Goal: Communication & Community: Answer question/provide support

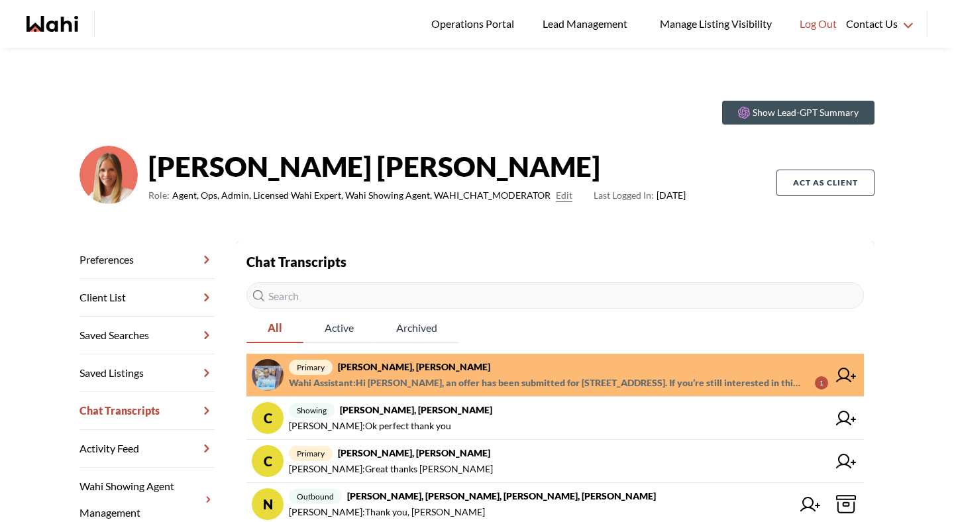
click at [506, 379] on span "Wahi Assistant : Hi Efrem, an offer has been submitted for 188 Fairview Mall Dr…" at bounding box center [546, 383] width 515 height 16
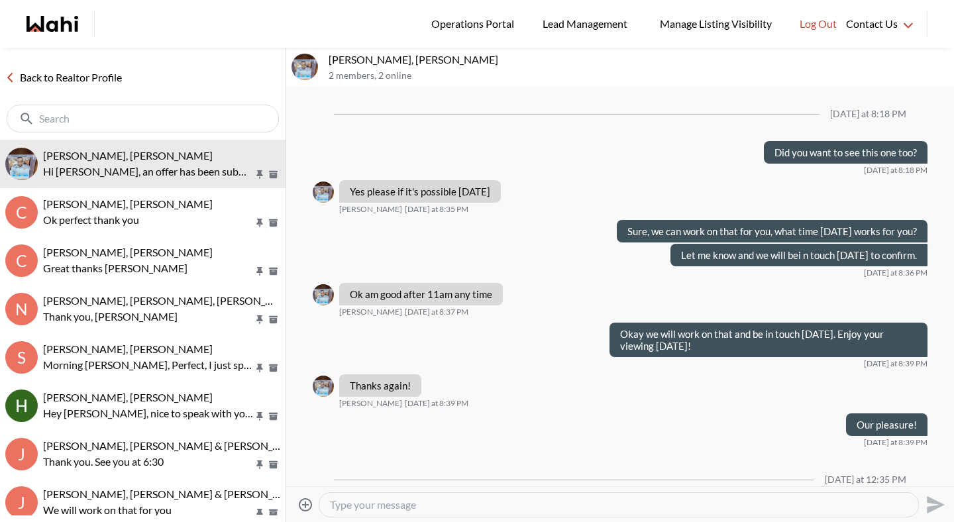
scroll to position [2543, 0]
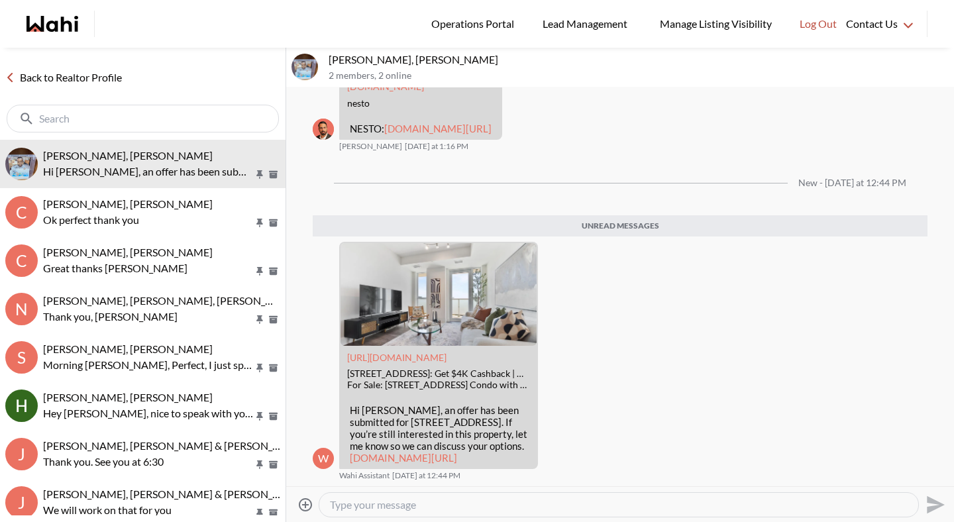
click at [450, 505] on textarea "Type your message" at bounding box center [619, 504] width 578 height 13
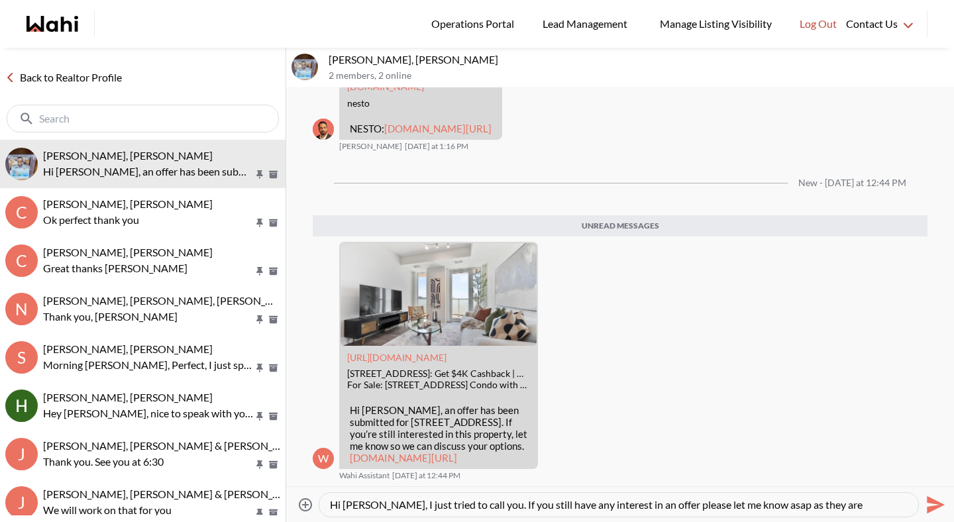
scroll to position [13, 0]
type textarea "Hi Efrem, I just tried to call you. If you still have any interest in an offer …"
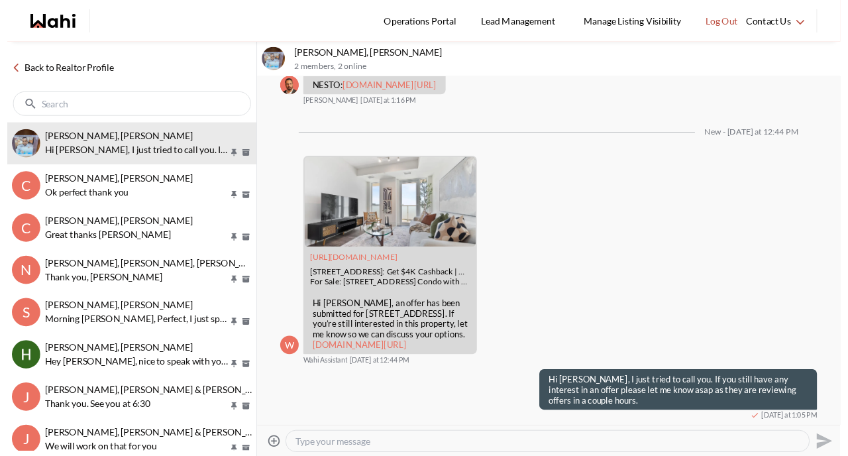
scroll to position [2574, 0]
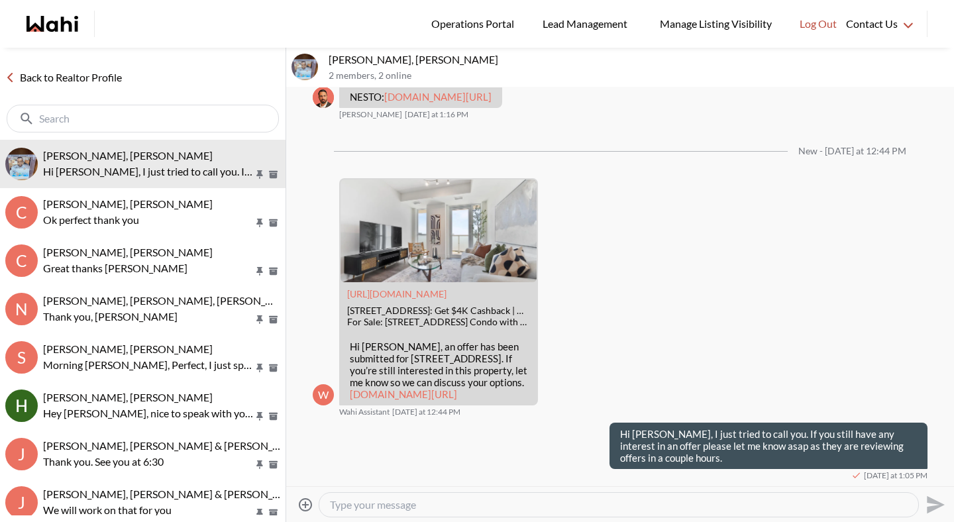
click at [99, 74] on link "Back to Realtor Profile" at bounding box center [63, 77] width 127 height 17
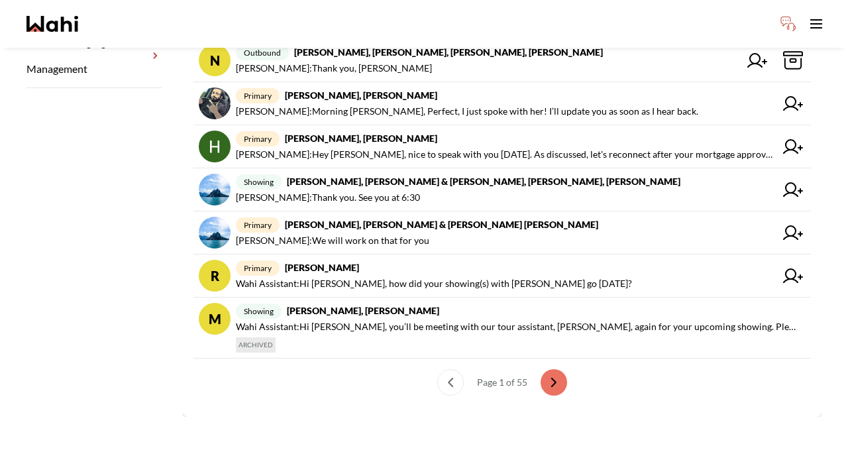
scroll to position [447, 0]
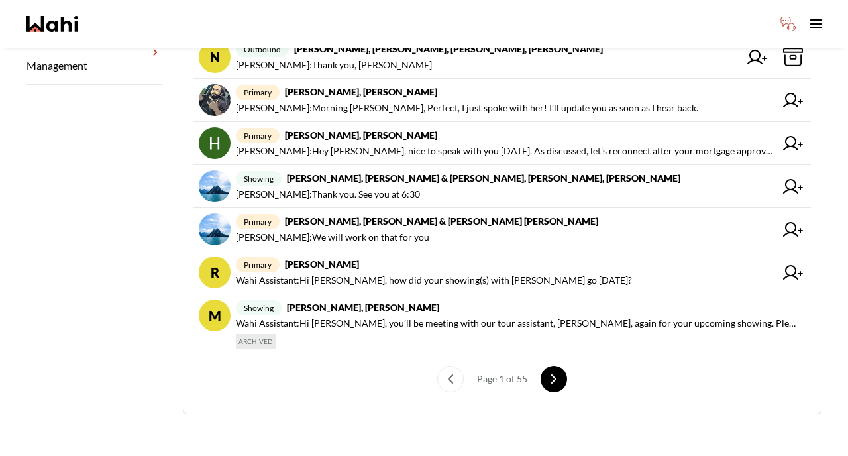
click at [561, 380] on button "next page" at bounding box center [554, 379] width 26 height 26
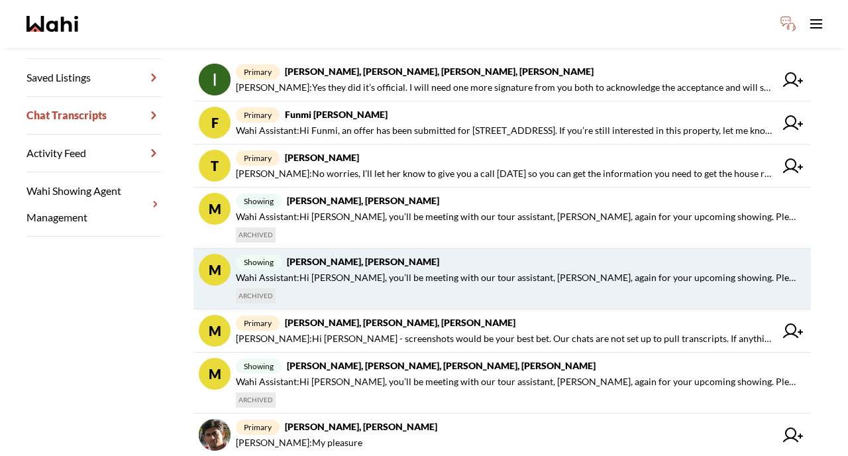
scroll to position [291, 0]
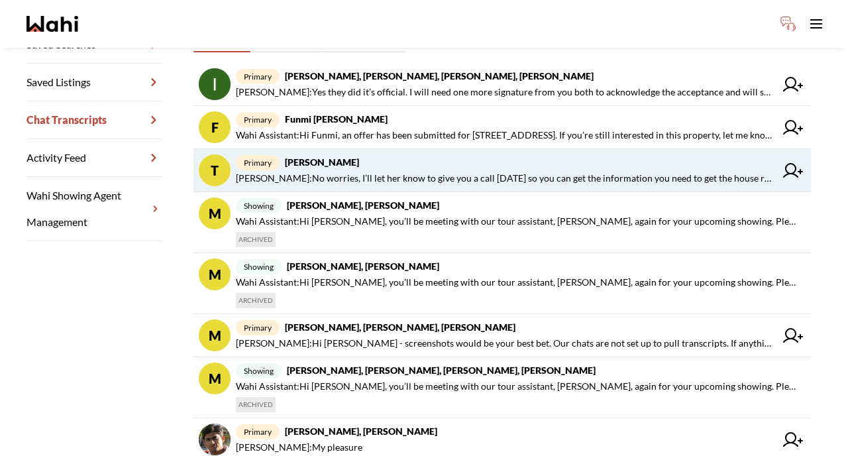
click at [484, 158] on span "primary Tadia Hines, Michelle" at bounding box center [505, 162] width 539 height 16
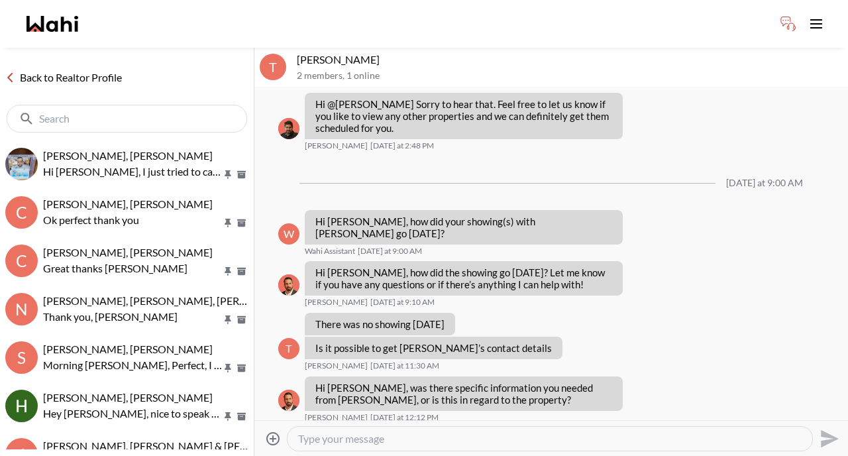
scroll to position [1308, 0]
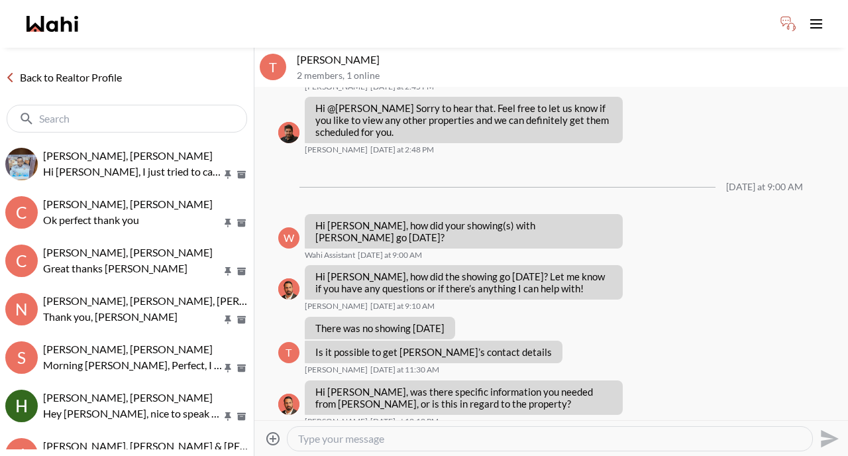
click at [79, 75] on link "Back to Realtor Profile" at bounding box center [63, 77] width 127 height 17
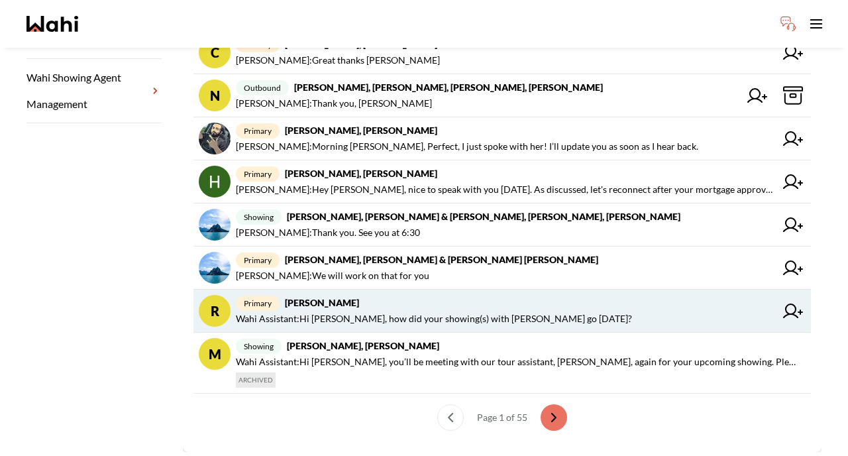
scroll to position [409, 0]
click at [399, 315] on span "Wahi Assistant : Hi Ritu, how did your showing(s) with Paul go yesterday?" at bounding box center [434, 318] width 396 height 16
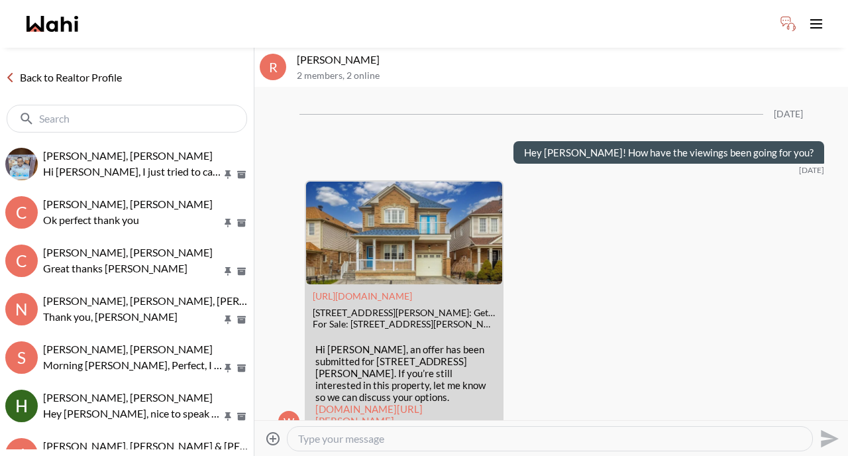
scroll to position [1706, 0]
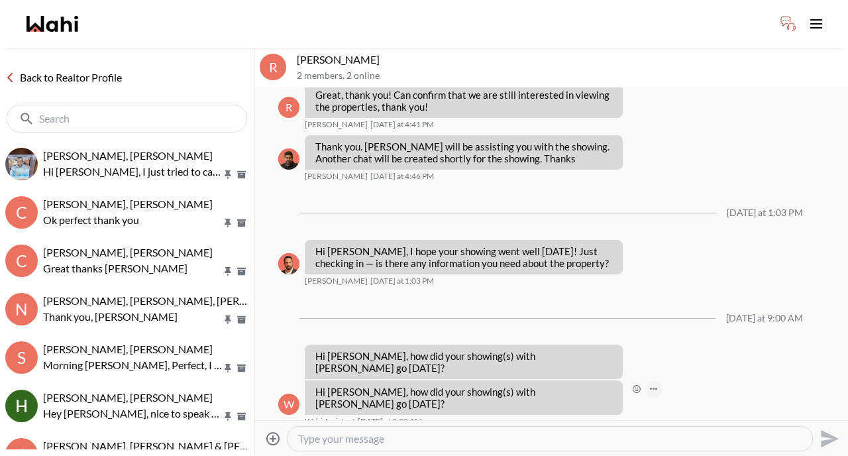
click at [650, 390] on icon "Open Message Actions Menu" at bounding box center [653, 389] width 7 height 3
click at [605, 414] on div "Pin Mark as unread Flag Delete" at bounding box center [551, 253] width 594 height 333
click at [75, 81] on link "Back to Realtor Profile" at bounding box center [63, 77] width 127 height 17
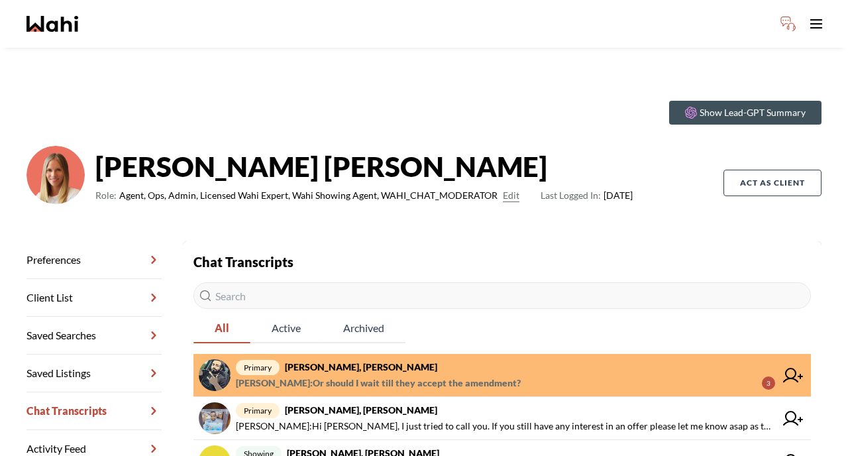
click at [378, 373] on span "primary Saeid Kanani, Behnam, Michelle" at bounding box center [505, 367] width 539 height 16
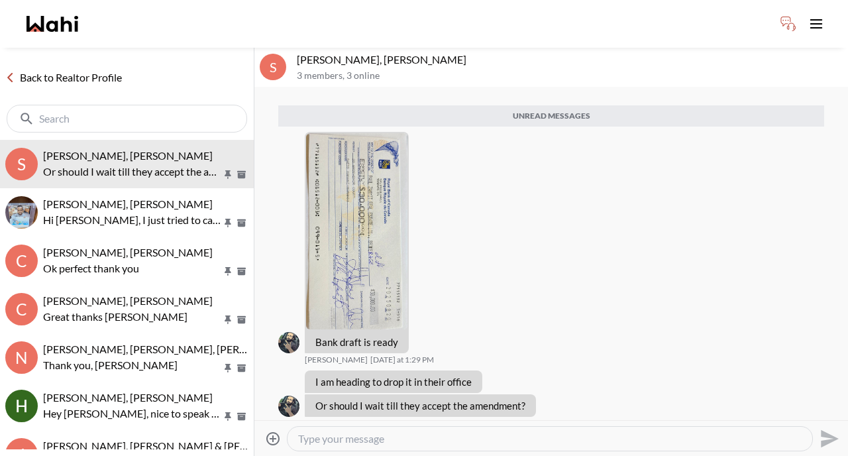
scroll to position [1332, 0]
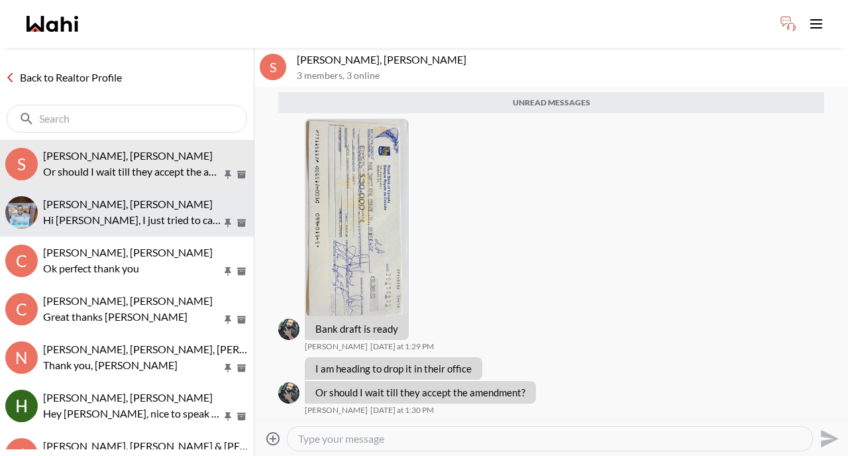
click at [106, 219] on p "Hi Efrem, I just tried to call you. If you still have any interest in an offer …" at bounding box center [132, 220] width 179 height 16
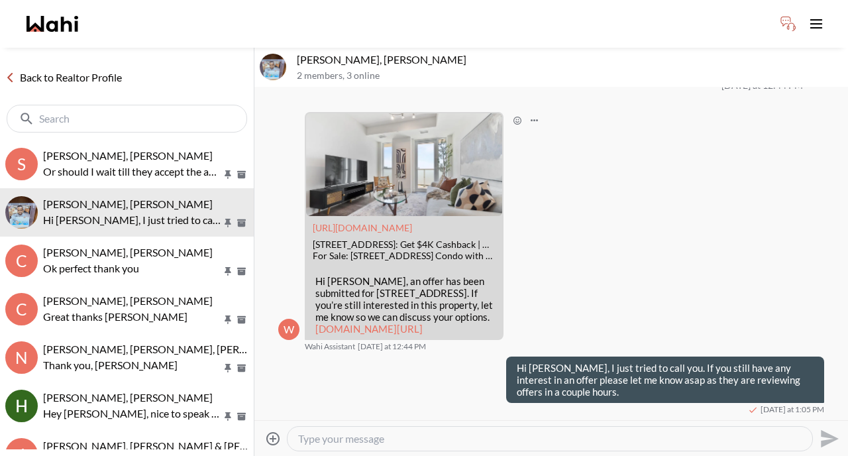
scroll to position [2601, 0]
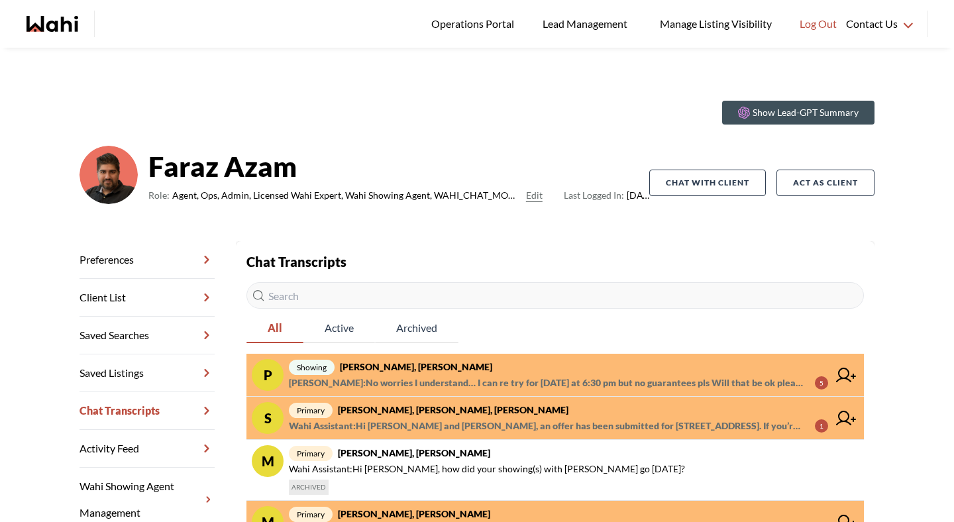
click at [515, 376] on span "Paul Sharma : No worries I understand… I can re try for tomorrow at 6:30 pm but…" at bounding box center [546, 383] width 515 height 16
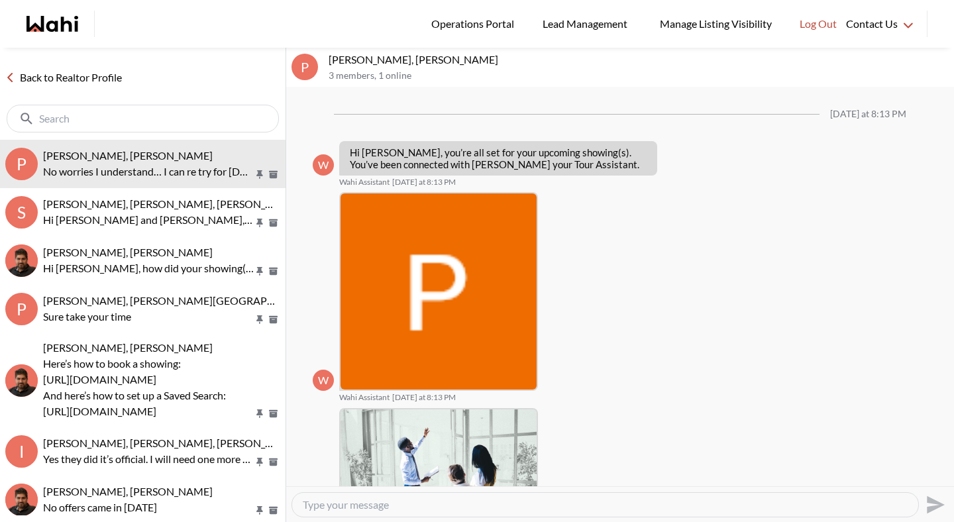
scroll to position [1152, 0]
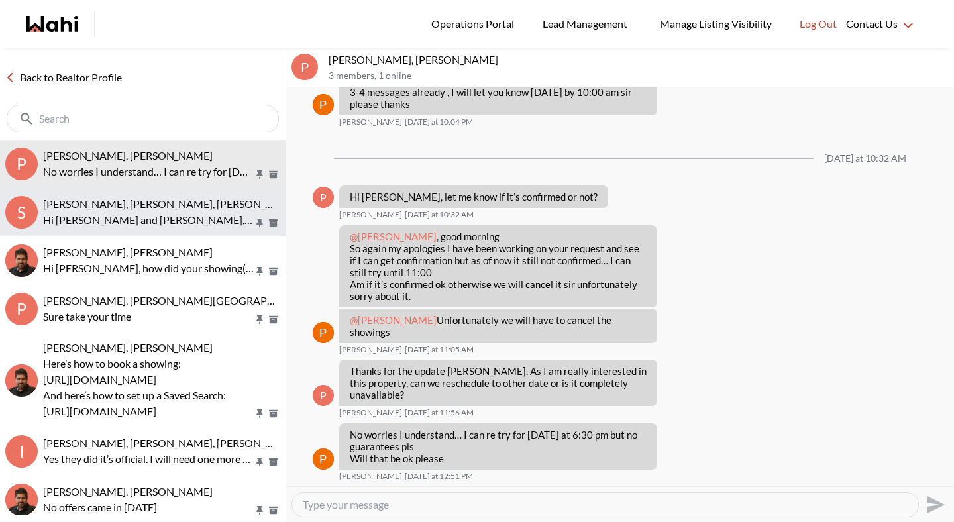
click at [189, 207] on span "Stannette Lindsay, Rajesh Kumar, Faraz" at bounding box center [171, 203] width 256 height 13
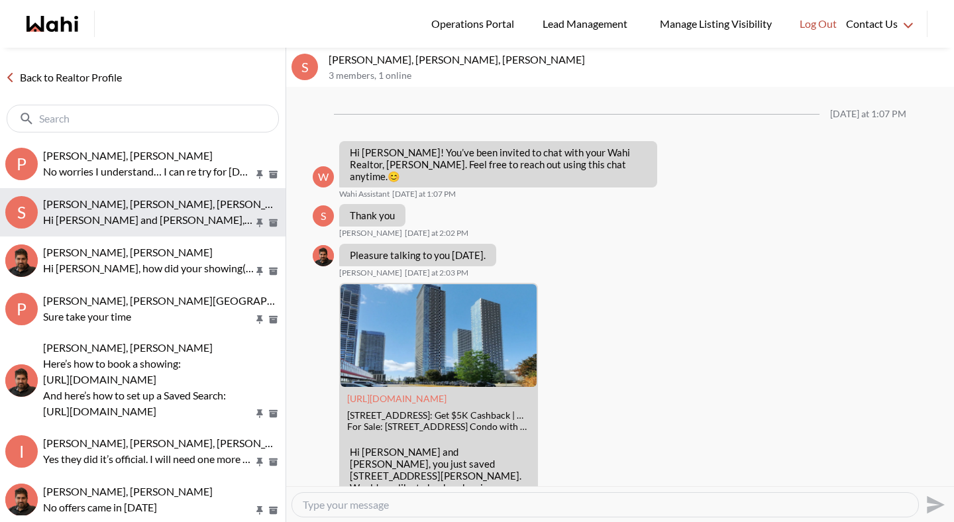
scroll to position [625, 0]
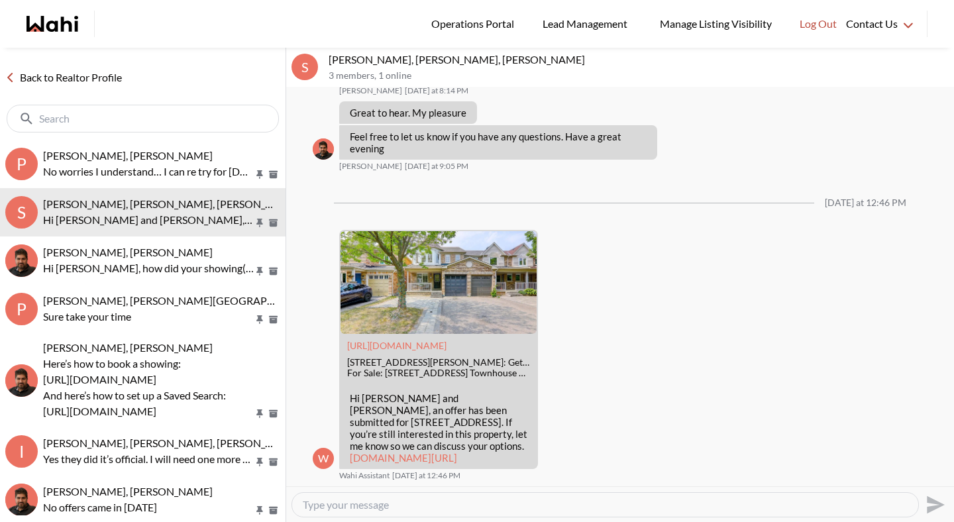
click at [99, 78] on link "Back to Realtor Profile" at bounding box center [63, 77] width 127 height 17
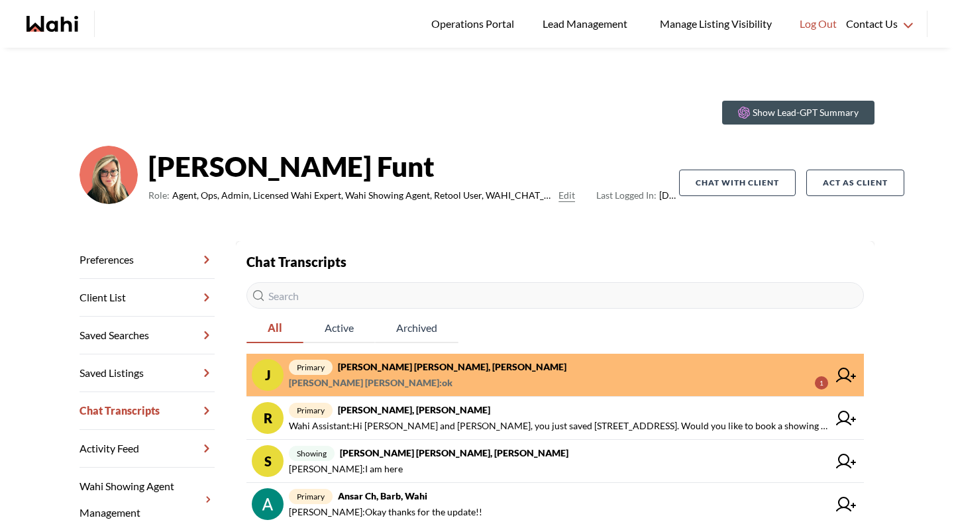
click at [370, 372] on strong "[PERSON_NAME] [PERSON_NAME], [PERSON_NAME]" at bounding box center [452, 366] width 229 height 11
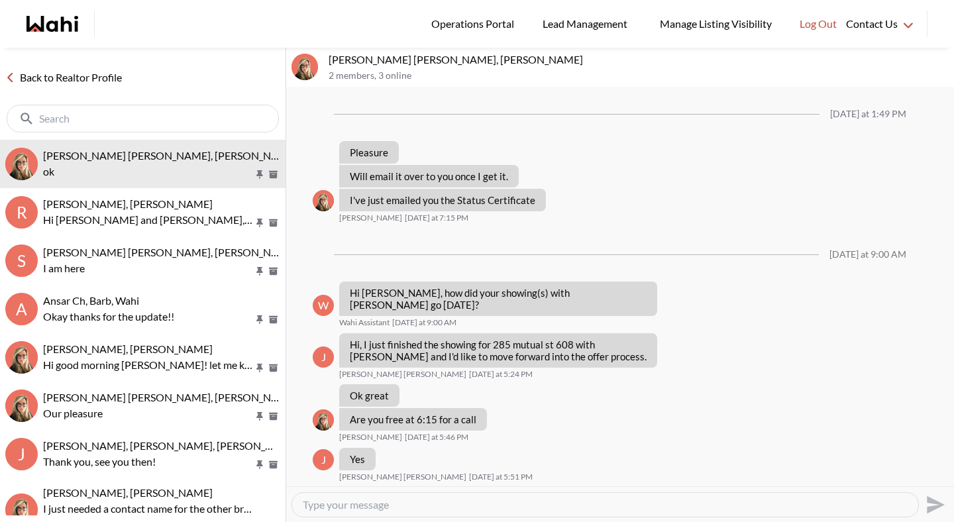
scroll to position [872, 0]
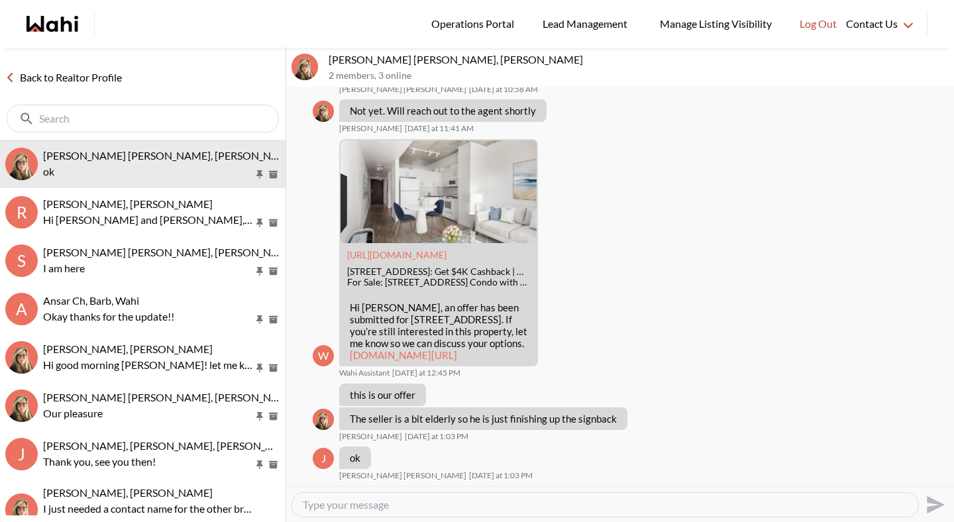
click at [74, 79] on link "Back to Realtor Profile" at bounding box center [63, 77] width 127 height 17
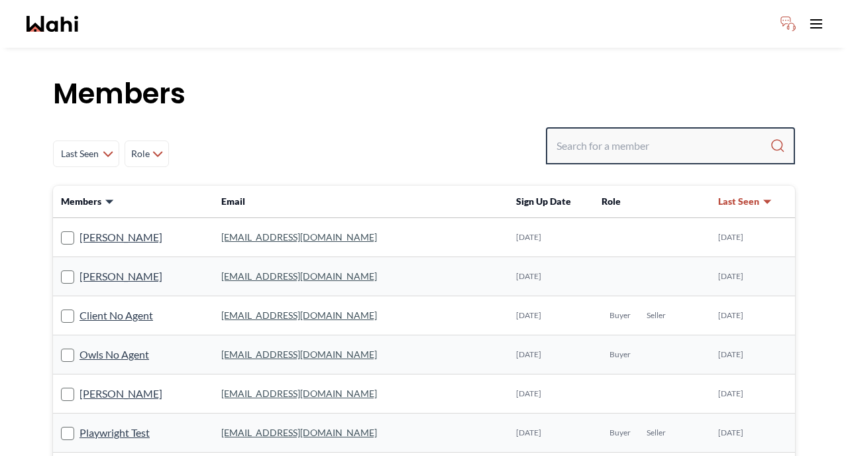
click at [647, 141] on input "Search input" at bounding box center [662, 146] width 213 height 24
type input "michelle ry"
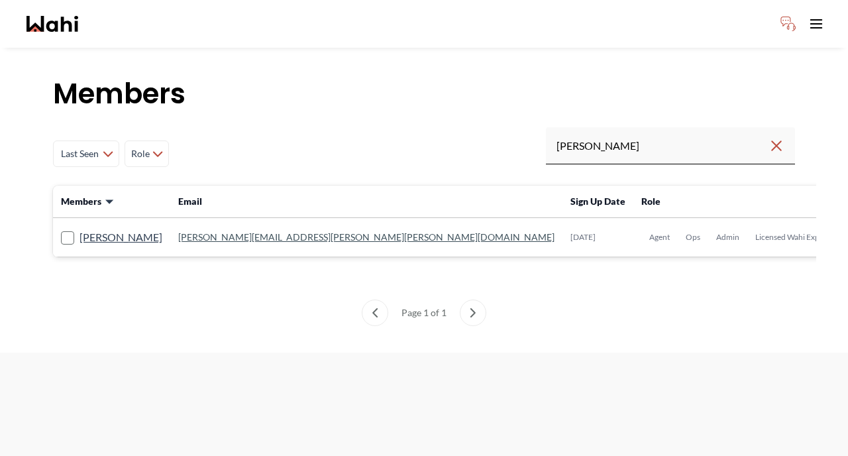
click at [146, 227] on td "Michelle Ryckman" at bounding box center [111, 237] width 117 height 39
click at [146, 233] on link "Michelle Ryckman" at bounding box center [120, 237] width 83 height 17
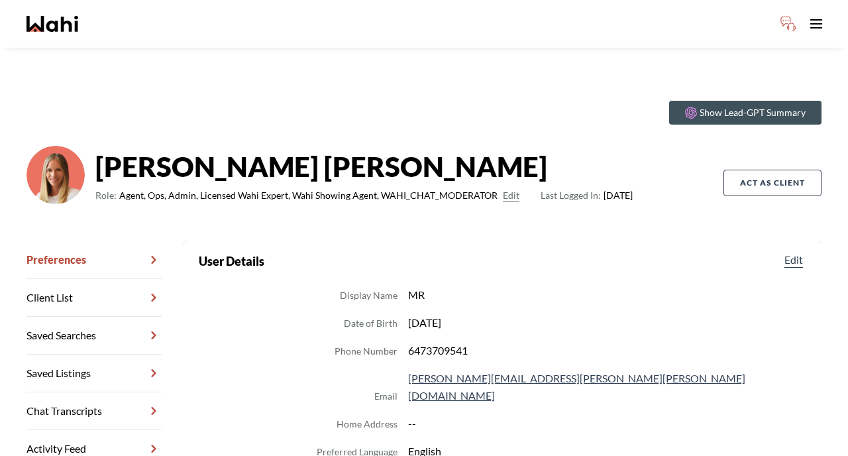
click at [92, 407] on link "Chat Transcripts" at bounding box center [93, 411] width 135 height 38
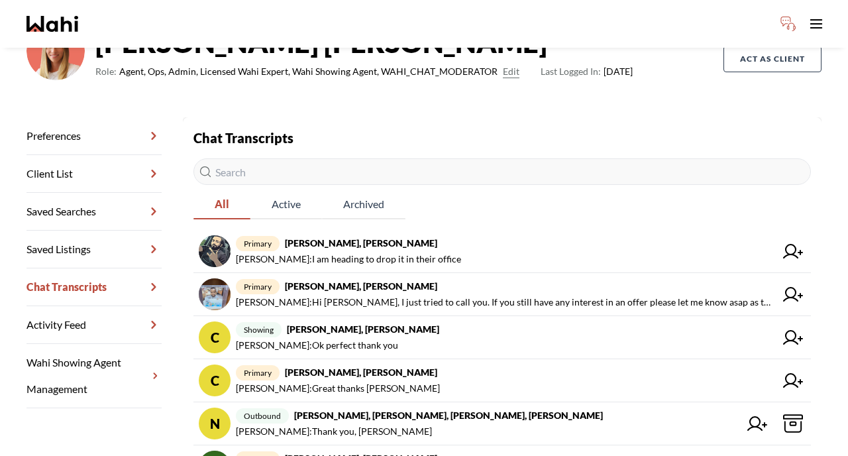
scroll to position [129, 0]
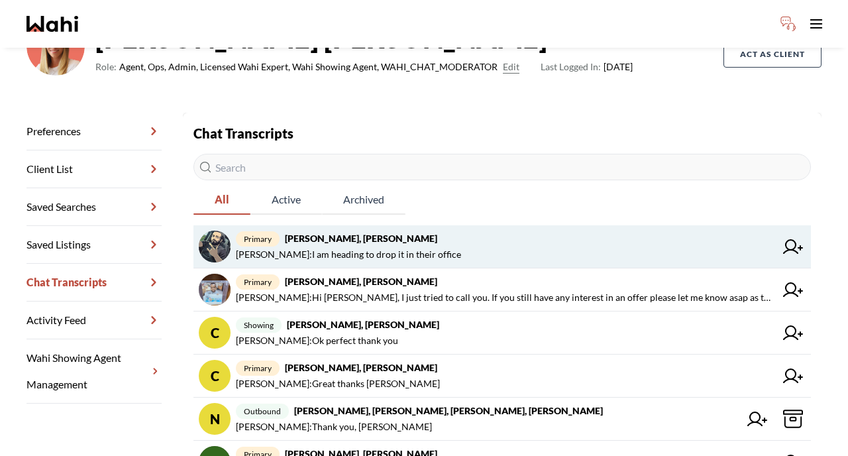
click at [322, 242] on strong "Saeid Kanani, Behnam, Michelle" at bounding box center [361, 238] width 152 height 11
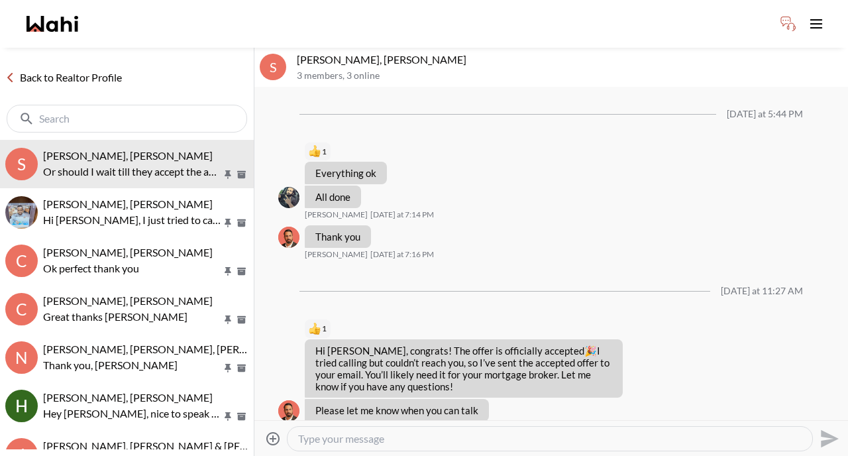
scroll to position [1268, 0]
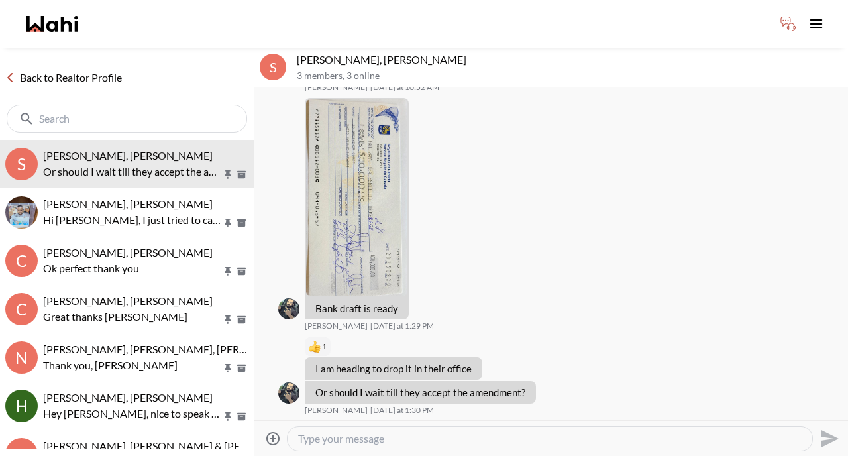
click at [113, 77] on link "Back to Realtor Profile" at bounding box center [63, 77] width 127 height 17
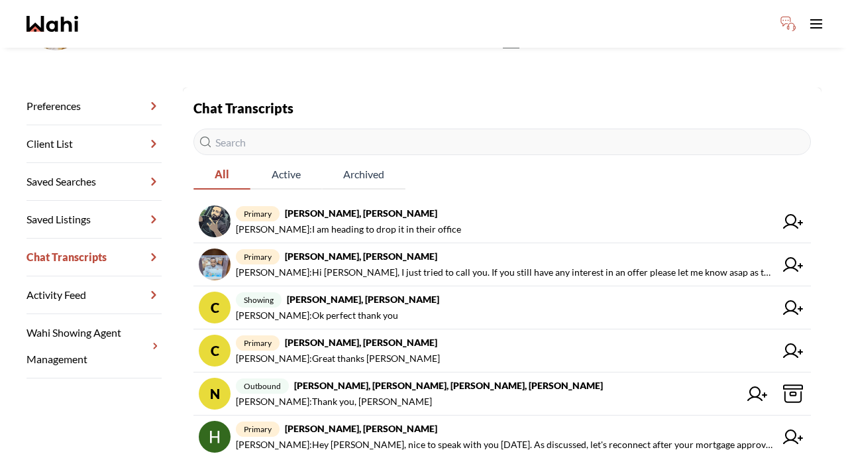
scroll to position [178, 0]
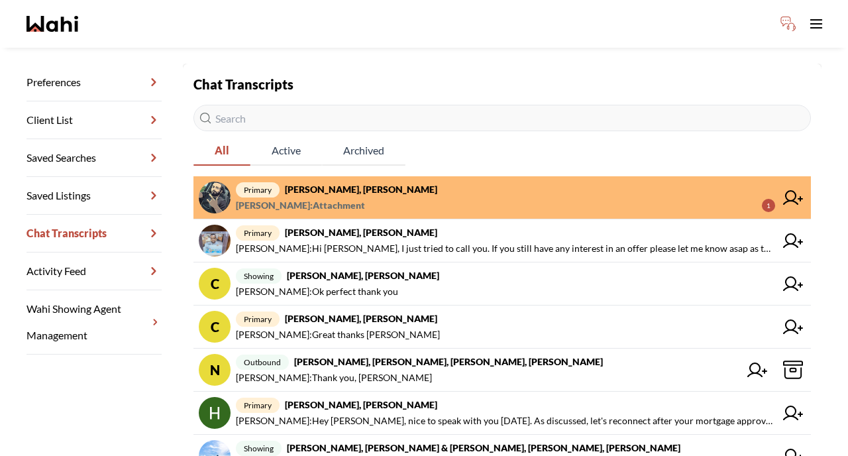
click at [284, 115] on input "text" at bounding box center [501, 118] width 617 height 26
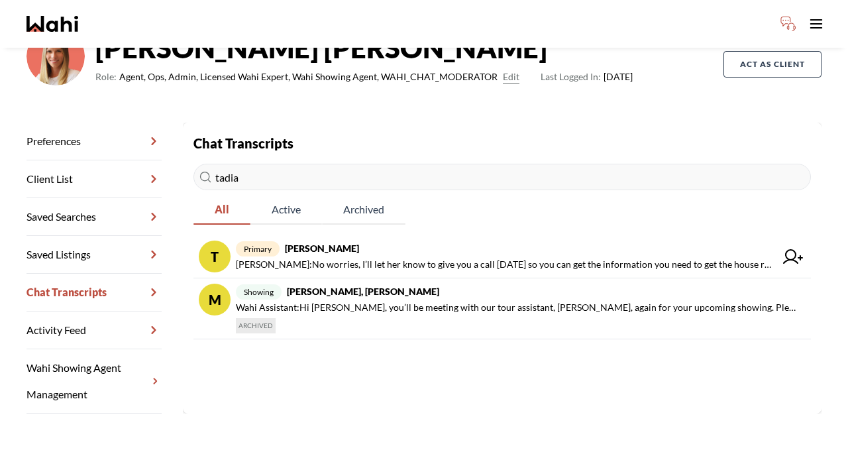
scroll to position [119, 0]
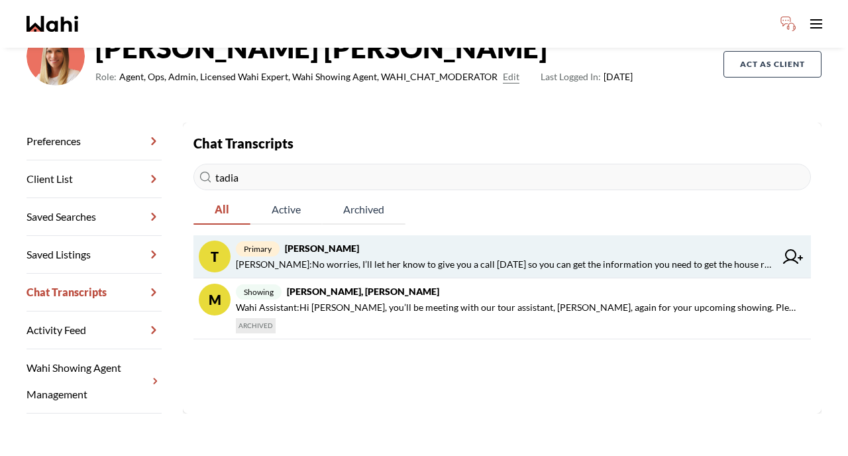
type input "tadia"
click at [330, 250] on strong "Tadia Hines, Michelle" at bounding box center [322, 247] width 74 height 11
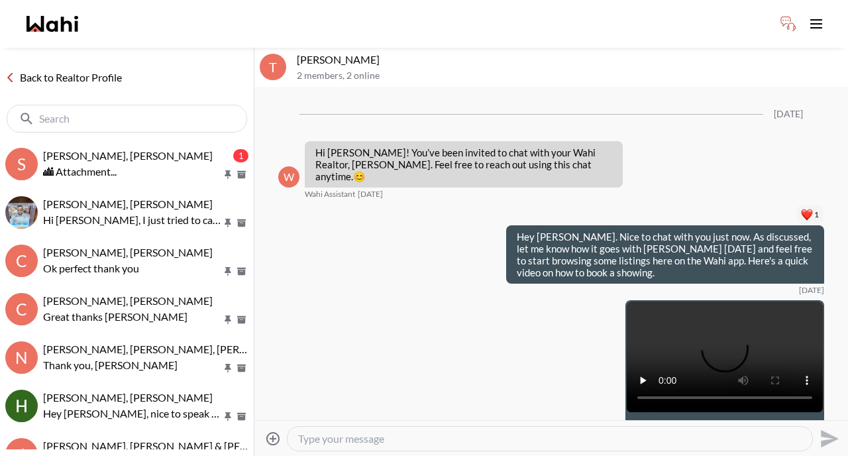
scroll to position [1434, 0]
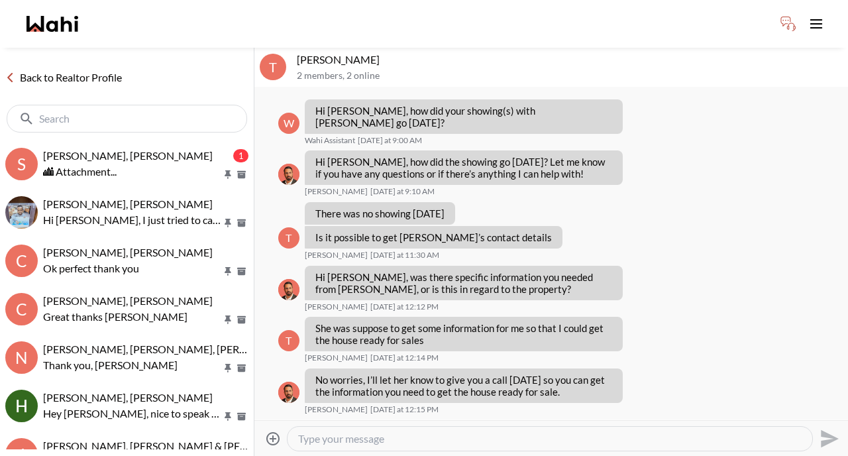
click at [342, 439] on textarea "Type your message" at bounding box center [549, 438] width 503 height 13
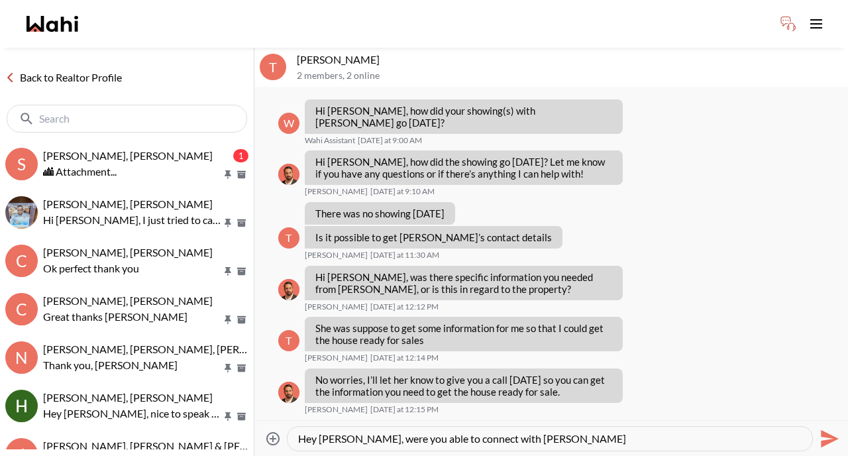
type textarea "Hey Tadia, were you able to connect with Amy?"
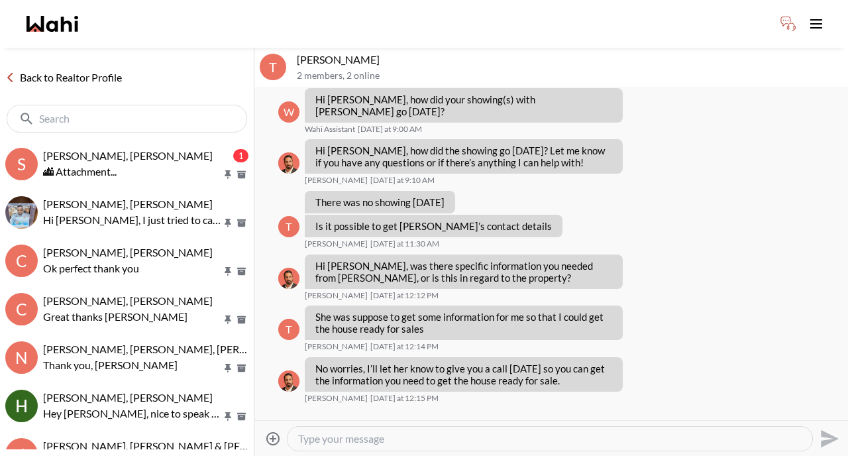
scroll to position [1527, 0]
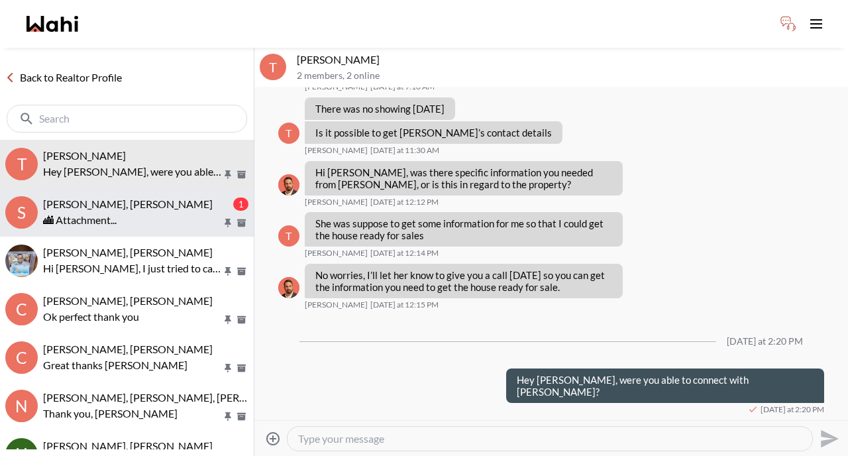
click at [144, 199] on span "Saeid Kanani, Behnam, Michelle" at bounding box center [128, 203] width 170 height 13
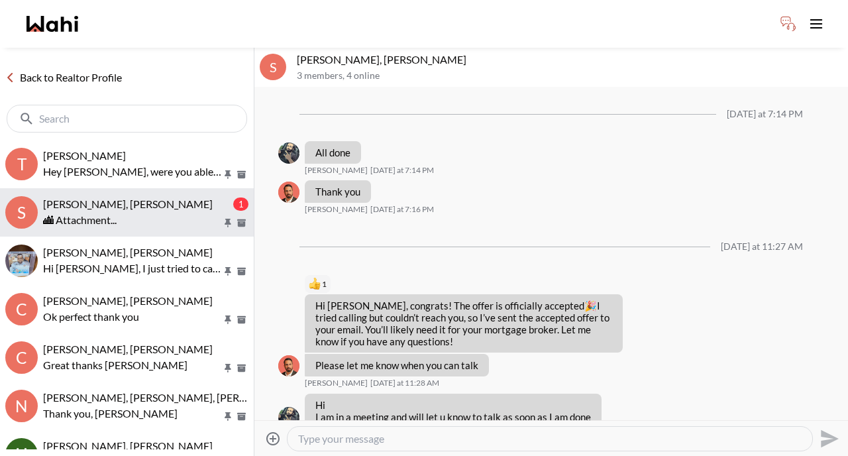
scroll to position [1499, 0]
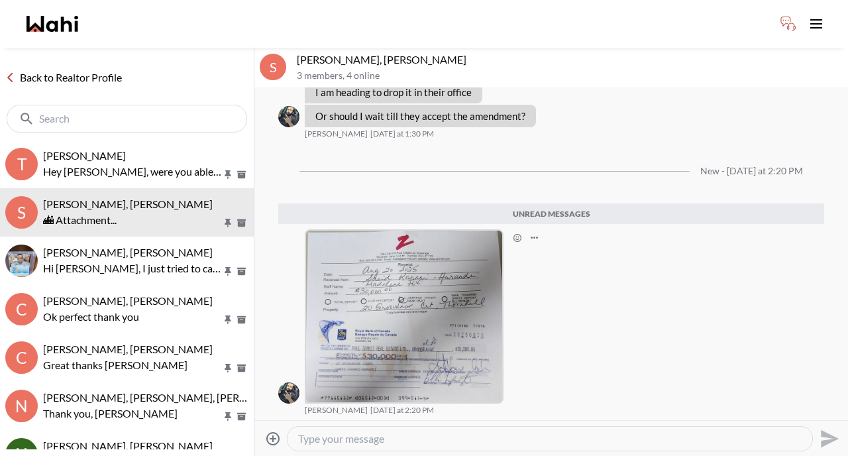
click at [406, 333] on img at bounding box center [404, 316] width 196 height 171
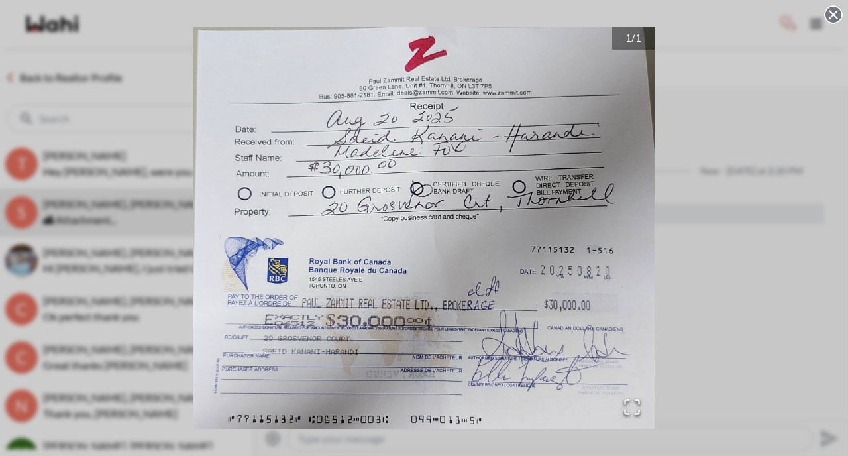
click at [833, 18] on circle at bounding box center [833, 15] width 16 height 16
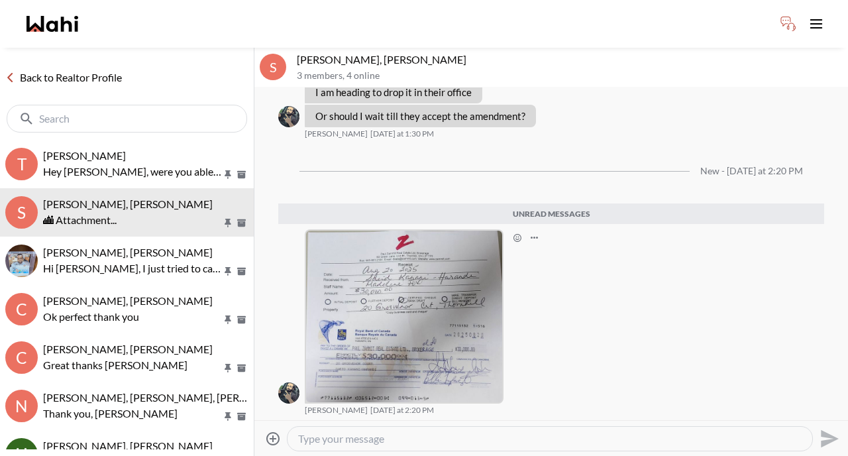
click at [109, 78] on link "Back to Realtor Profile" at bounding box center [63, 77] width 127 height 17
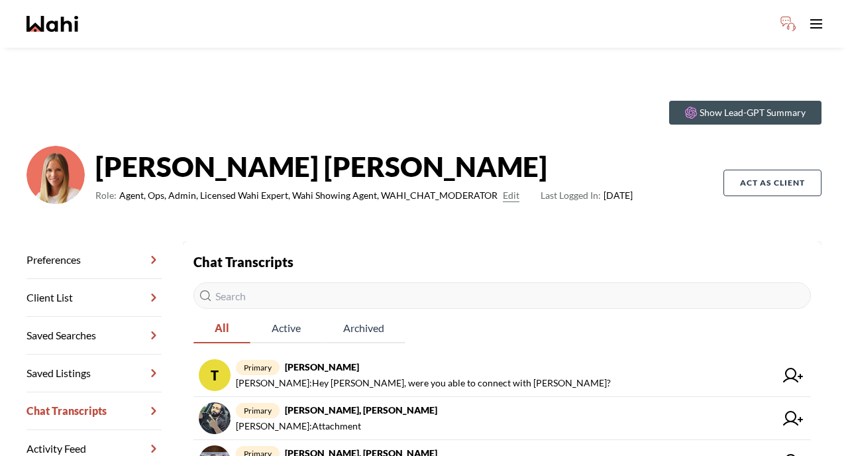
click at [316, 292] on input "text" at bounding box center [501, 295] width 617 height 26
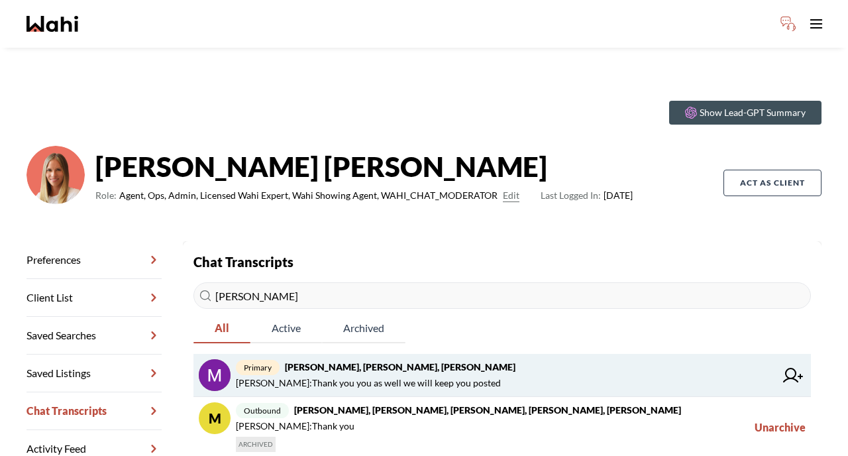
type input "marian"
click at [330, 376] on span "Michelle Ryckman : Thank you you as well we will keep you posted" at bounding box center [368, 383] width 265 height 16
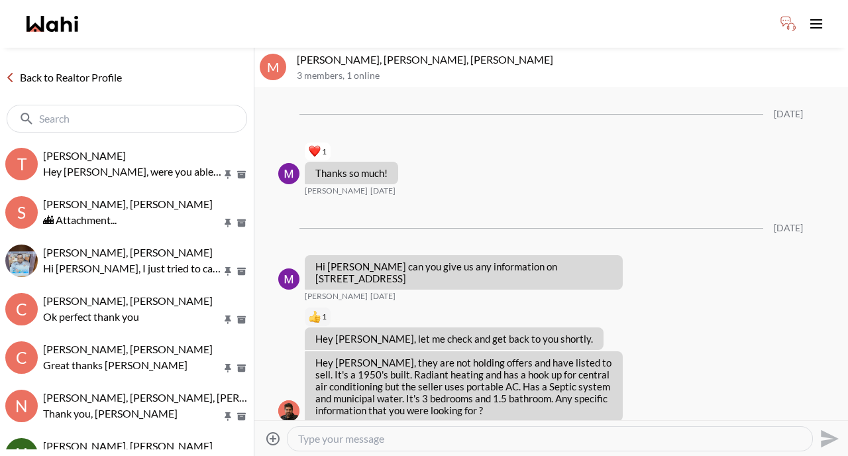
scroll to position [1198, 0]
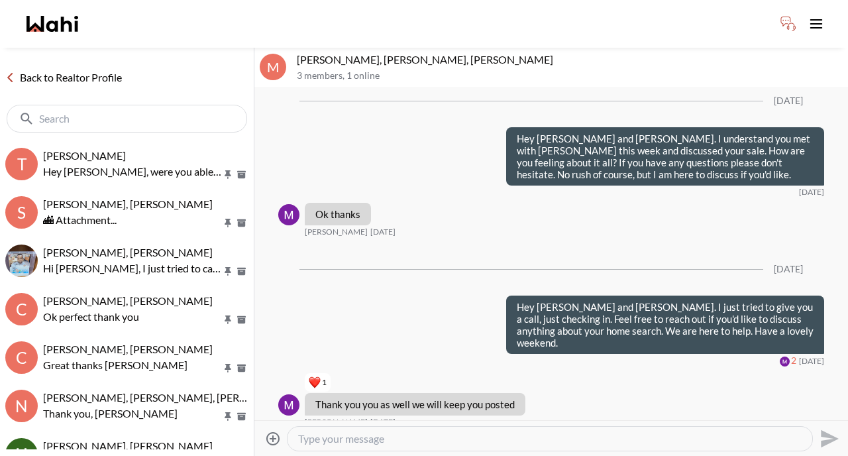
click at [343, 437] on textarea "Type your message" at bounding box center [549, 438] width 503 height 13
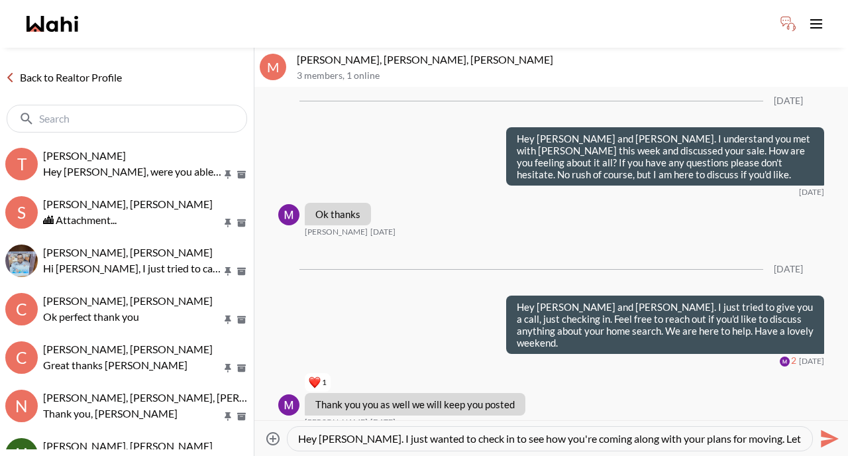
scroll to position [13, 0]
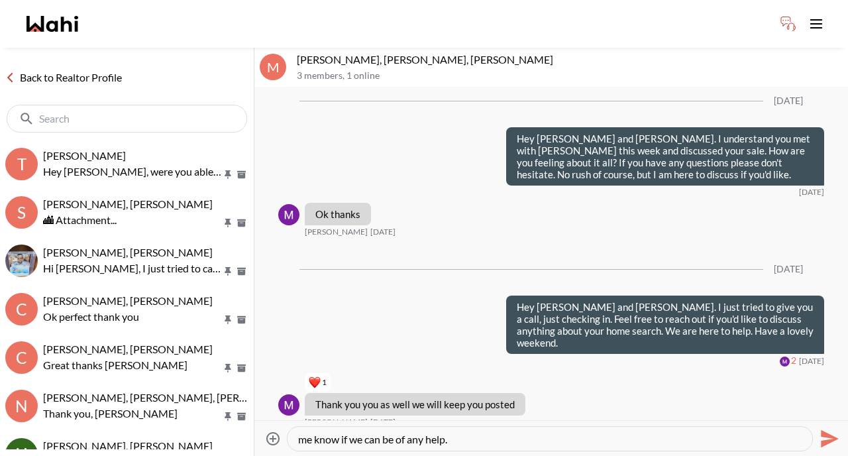
type textarea "Hey Marianne. I just wanted to check in to see how you're coming along with you…"
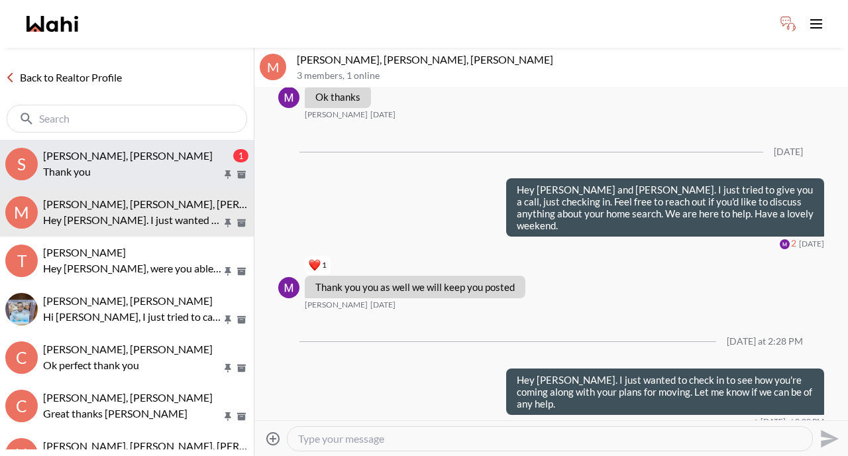
click at [105, 158] on span "Saeid Kanani, Behnam, Michelle" at bounding box center [128, 155] width 170 height 13
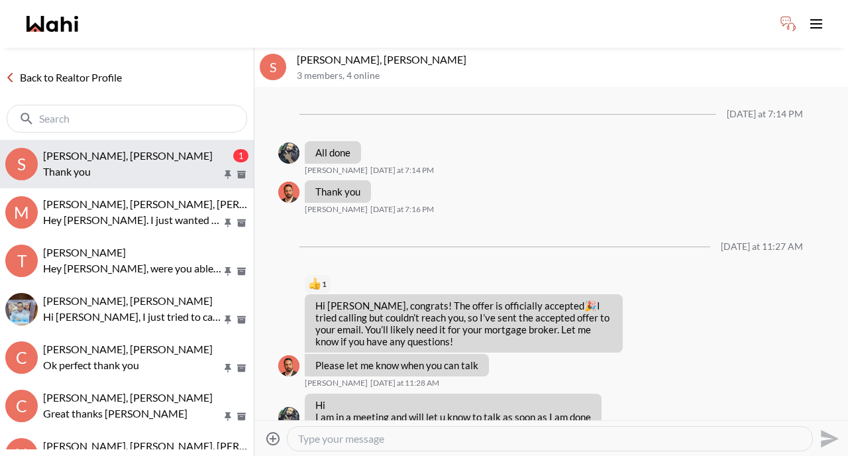
scroll to position [1539, 0]
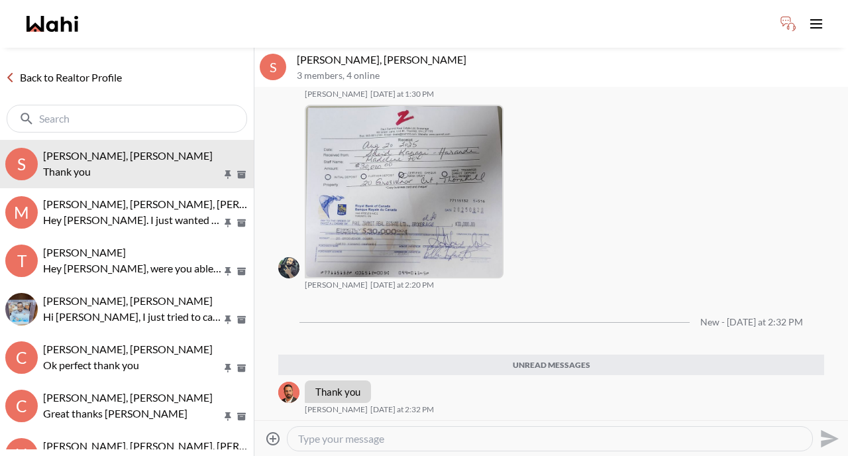
click at [95, 79] on link "Back to Realtor Profile" at bounding box center [63, 77] width 127 height 17
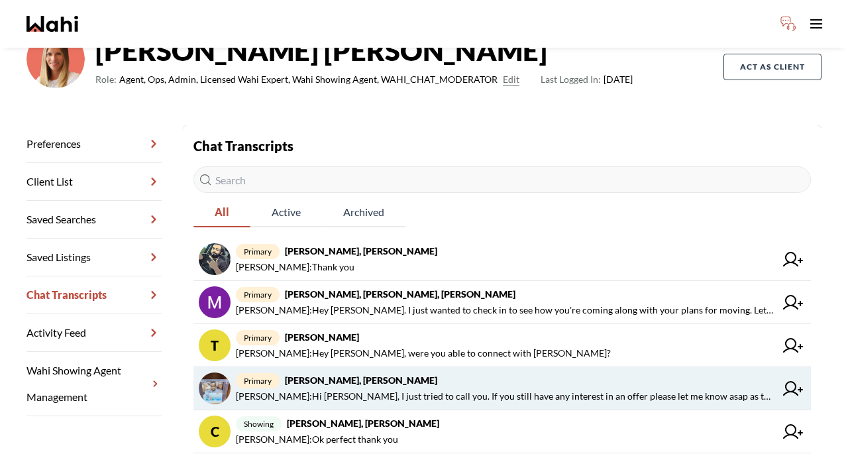
click at [322, 392] on span "Michelle Ryckman : Hi Efrem, I just tried to call you. If you still have any in…" at bounding box center [505, 396] width 539 height 16
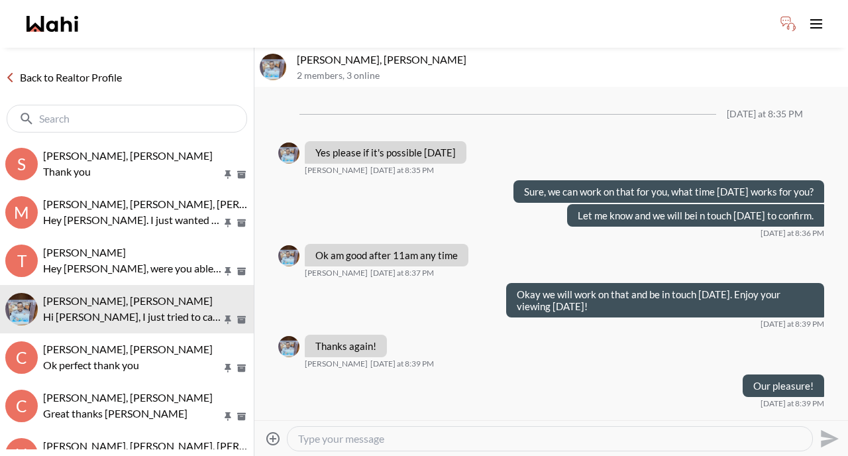
scroll to position [2601, 0]
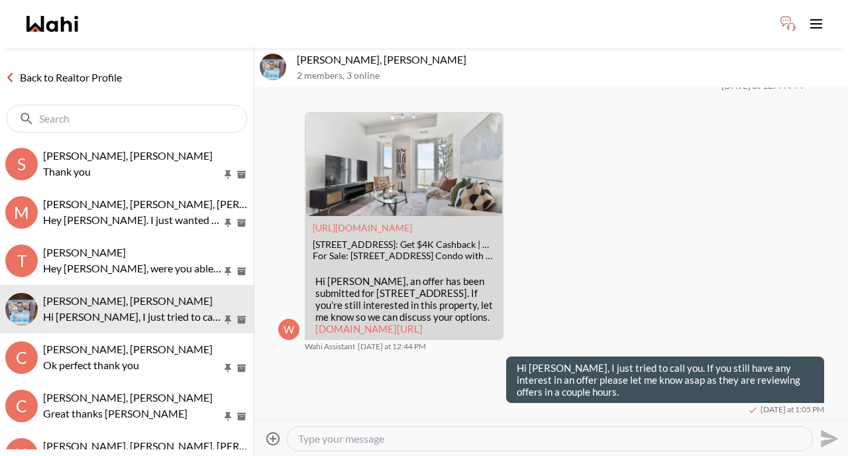
click at [346, 440] on textarea "Type your message" at bounding box center [549, 438] width 503 height 13
type textarea "e"
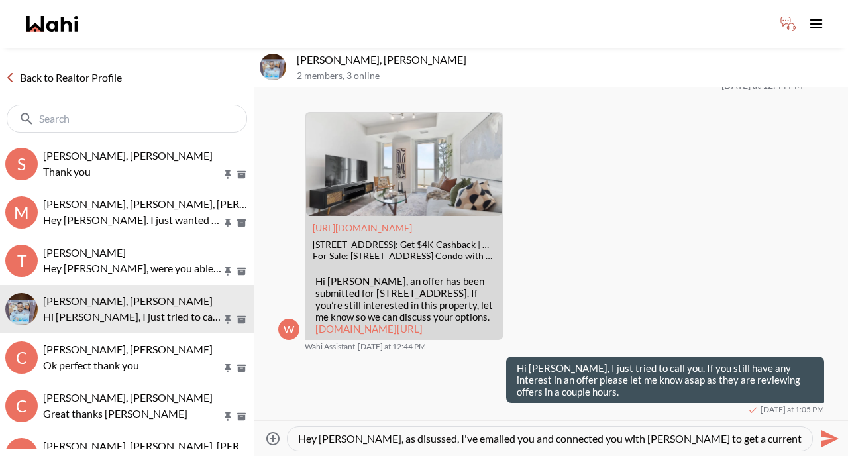
scroll to position [13, 0]
type textarea "Hey Efram, as disussed, I've emailed you and connected you with Andrea Jolly to…"
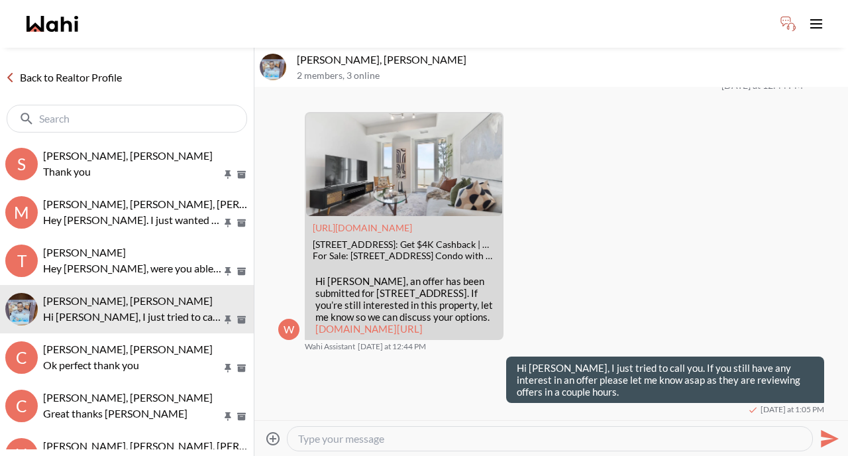
scroll to position [0, 0]
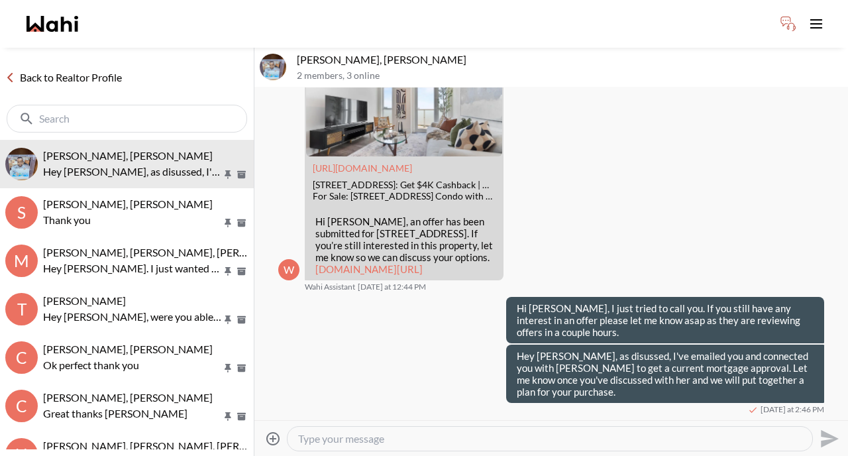
click at [99, 77] on link "Back to Realtor Profile" at bounding box center [63, 77] width 127 height 17
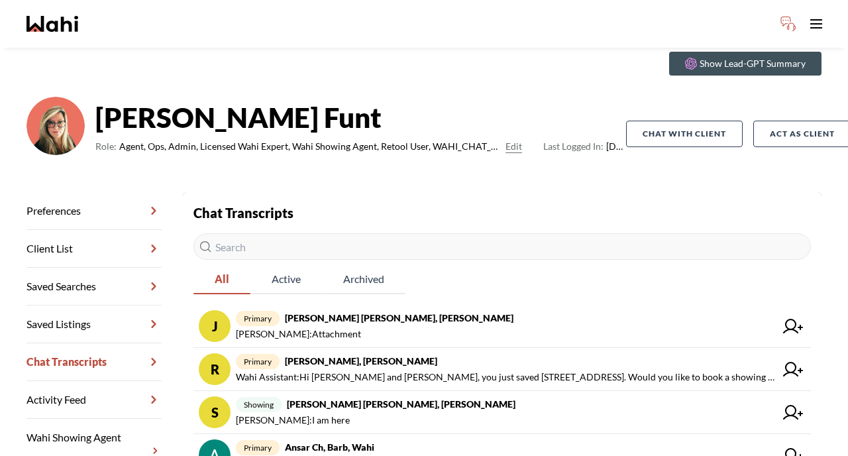
scroll to position [60, 0]
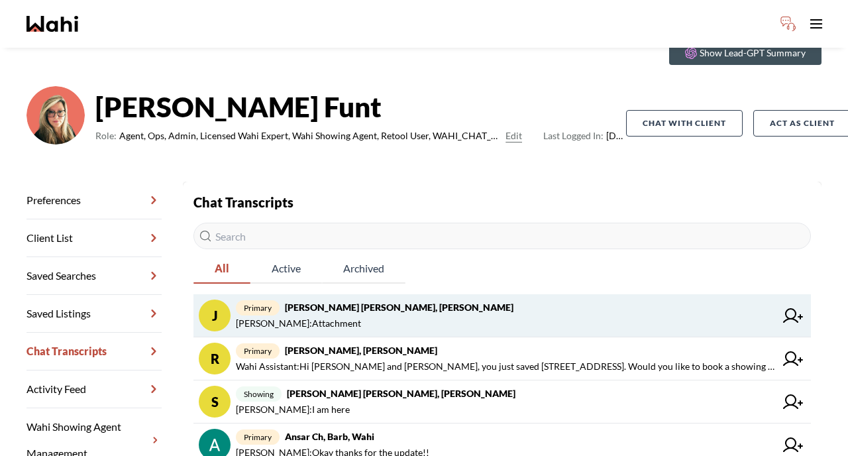
click at [336, 319] on span "[PERSON_NAME] : Attachment" at bounding box center [298, 323] width 125 height 16
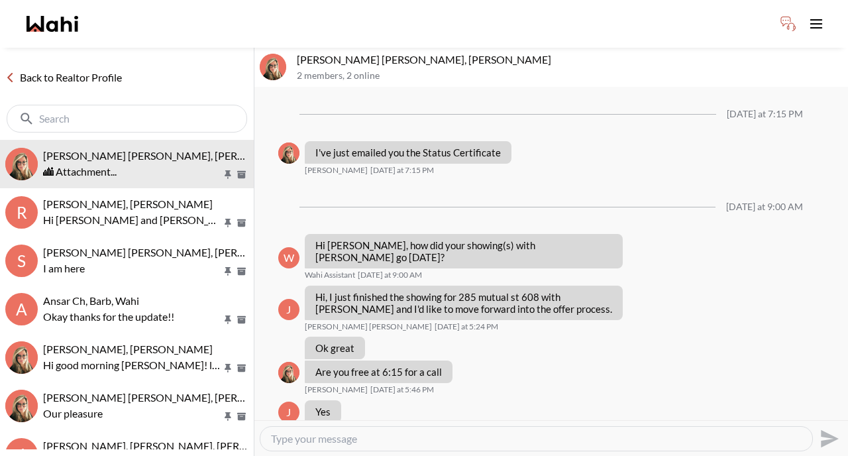
scroll to position [989, 0]
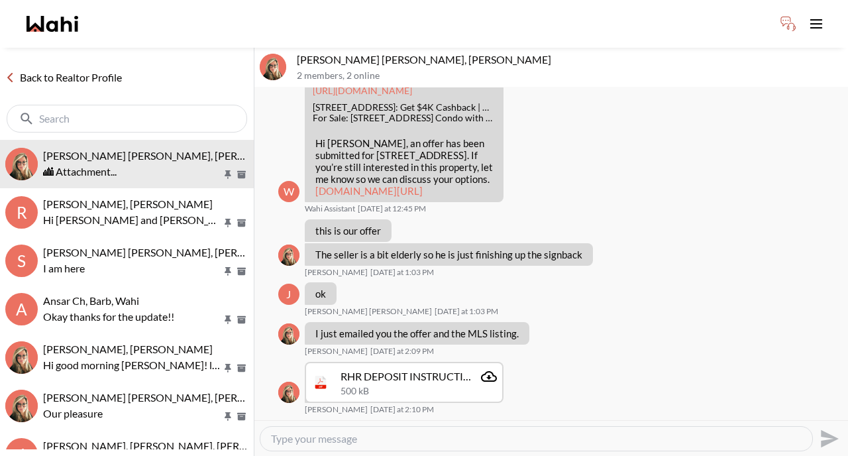
click at [109, 76] on link "Back to Realtor Profile" at bounding box center [63, 77] width 127 height 17
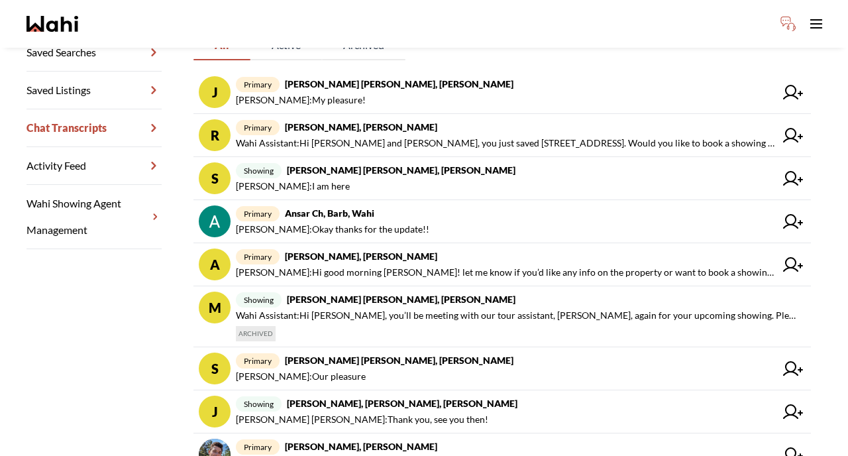
scroll to position [284, 0]
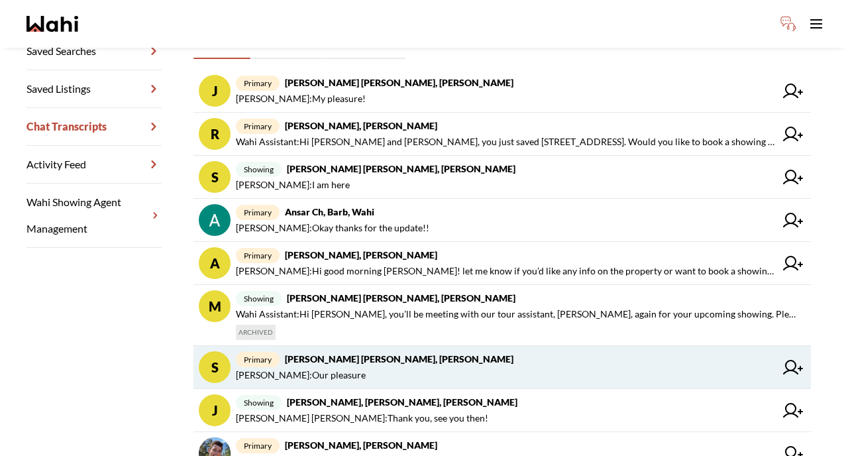
click at [353, 362] on strong "[PERSON_NAME] [PERSON_NAME], [PERSON_NAME]" at bounding box center [399, 358] width 229 height 11
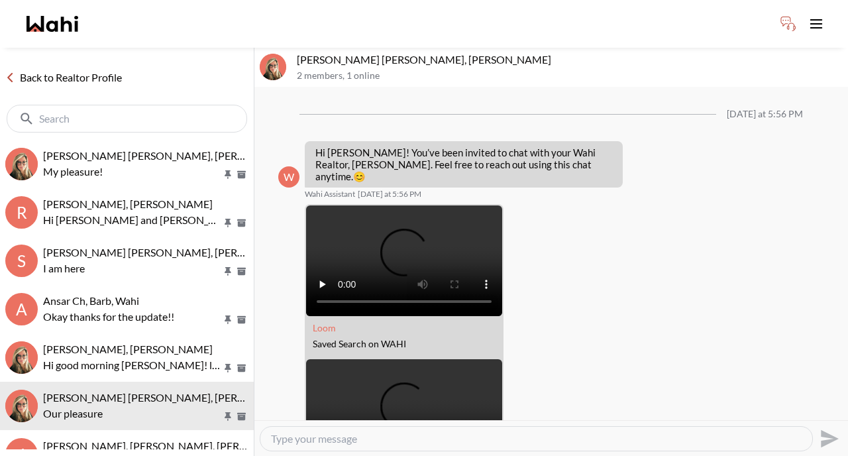
scroll to position [1203, 0]
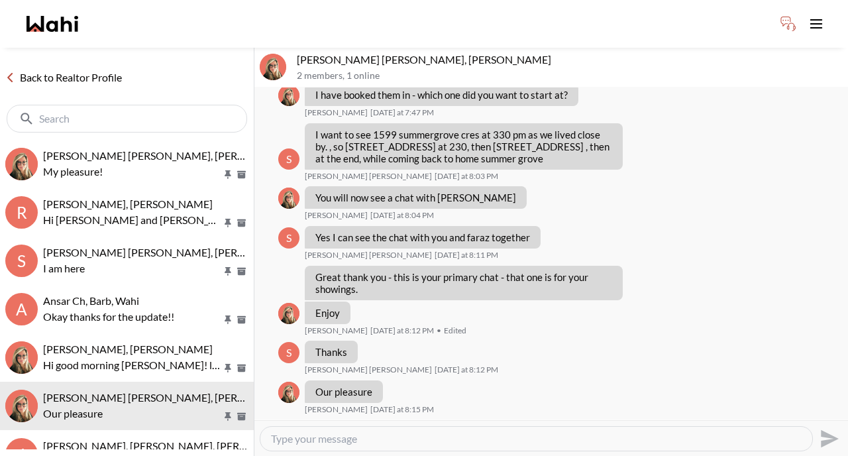
click at [353, 439] on textarea "Type your message" at bounding box center [536, 438] width 531 height 13
type textarea "Hey [PERSON_NAME]"
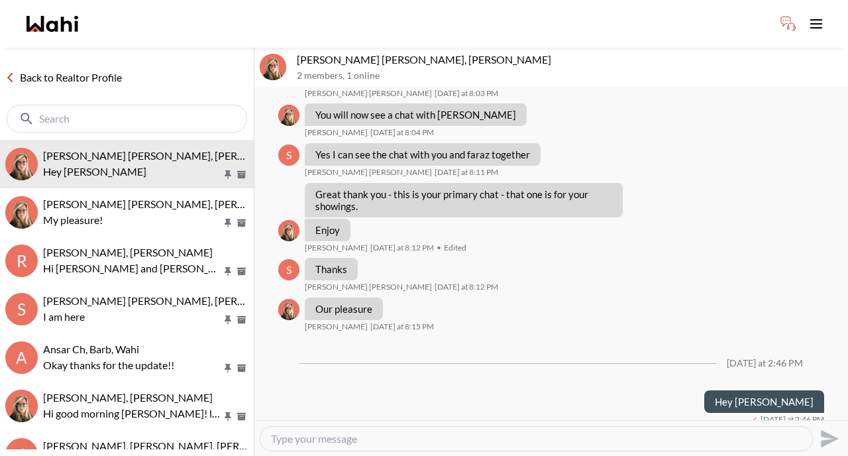
scroll to position [1296, 0]
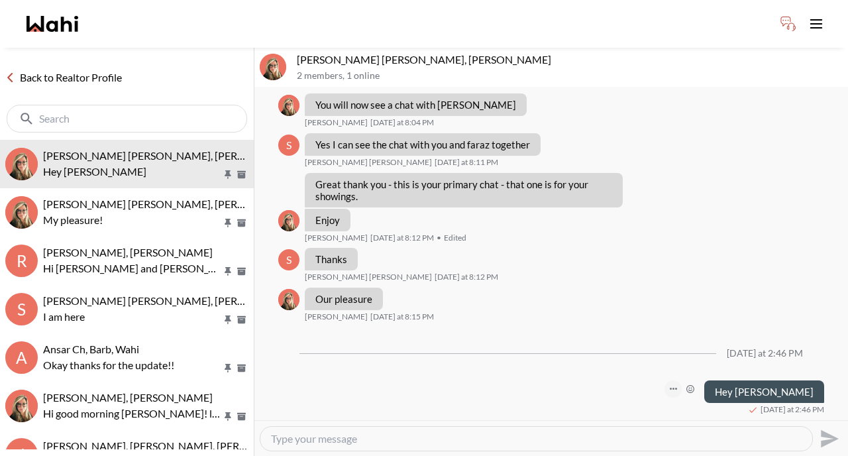
click at [682, 383] on button "Open Message Actions Menu" at bounding box center [672, 388] width 17 height 17
click at [666, 347] on button "Edit Message" at bounding box center [668, 345] width 106 height 24
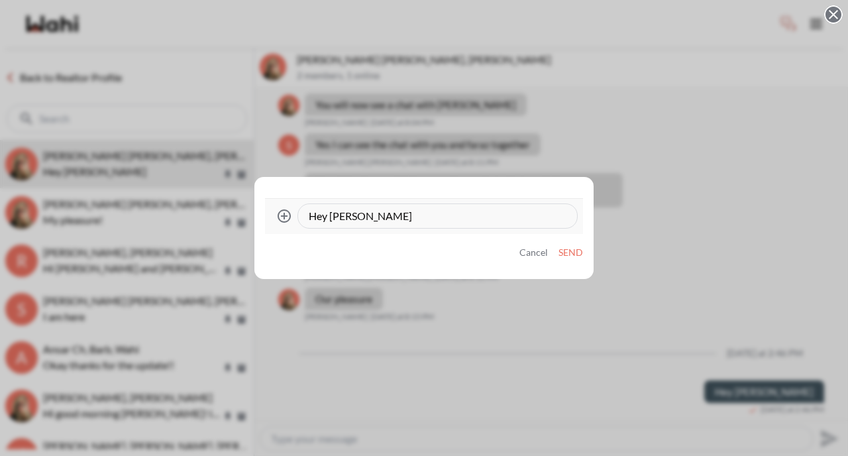
click at [441, 222] on textarea "Hey [PERSON_NAME]" at bounding box center [438, 215] width 258 height 13
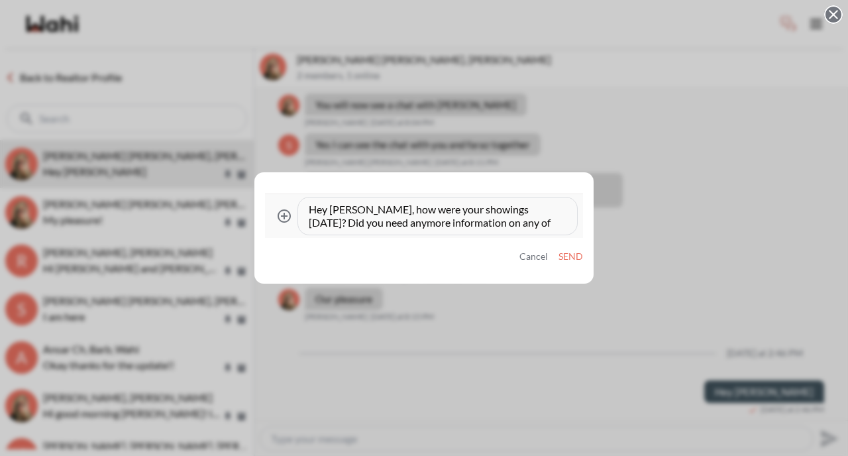
type textarea "Hey [PERSON_NAME], how were your showings [DATE]? Did you need anymore informat…"
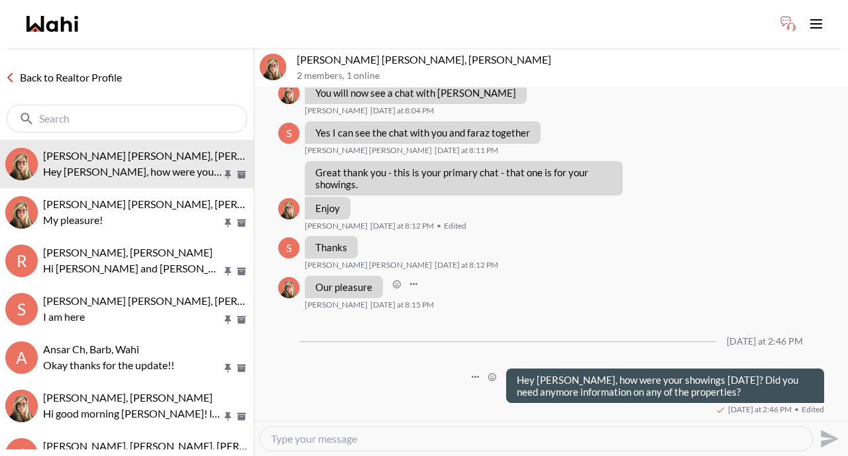
scroll to position [1308, 0]
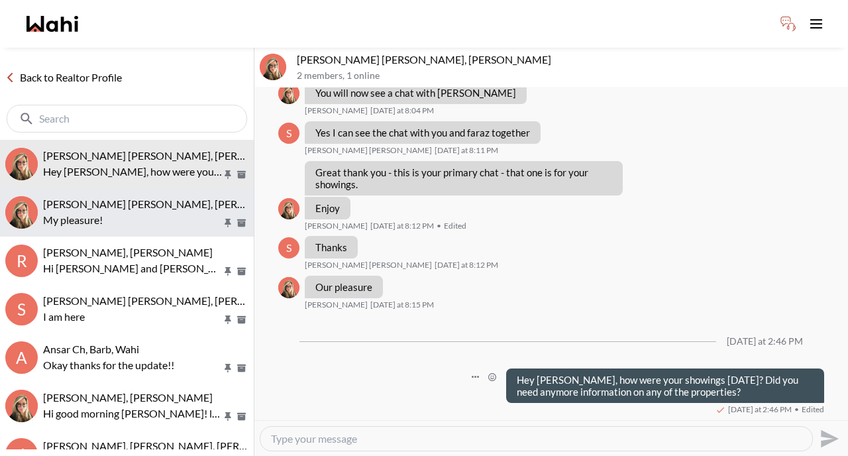
click at [83, 225] on p "My pleasure!" at bounding box center [132, 220] width 179 height 16
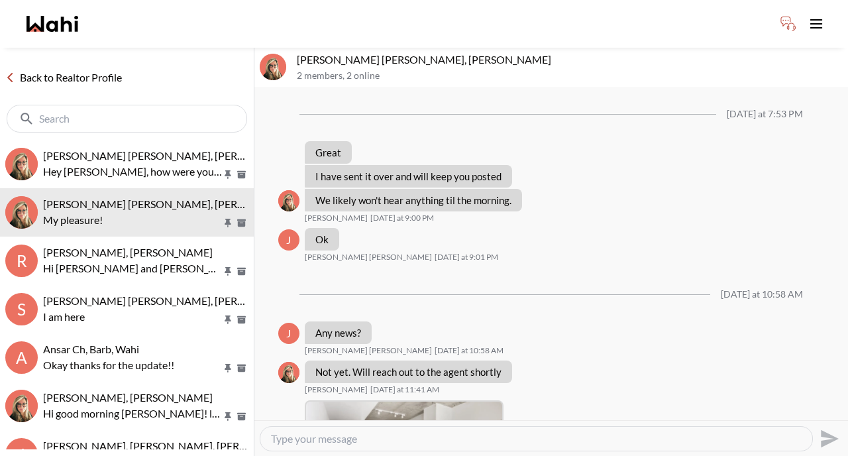
scroll to position [978, 0]
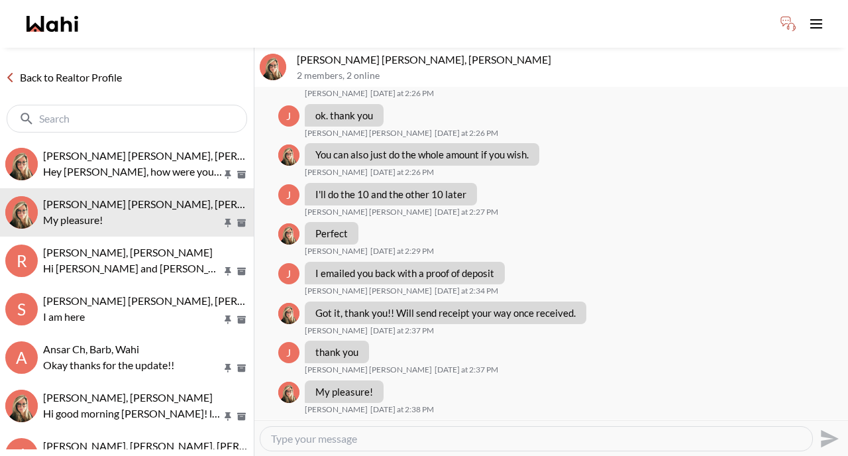
click at [78, 72] on link "Back to Realtor Profile" at bounding box center [63, 77] width 127 height 17
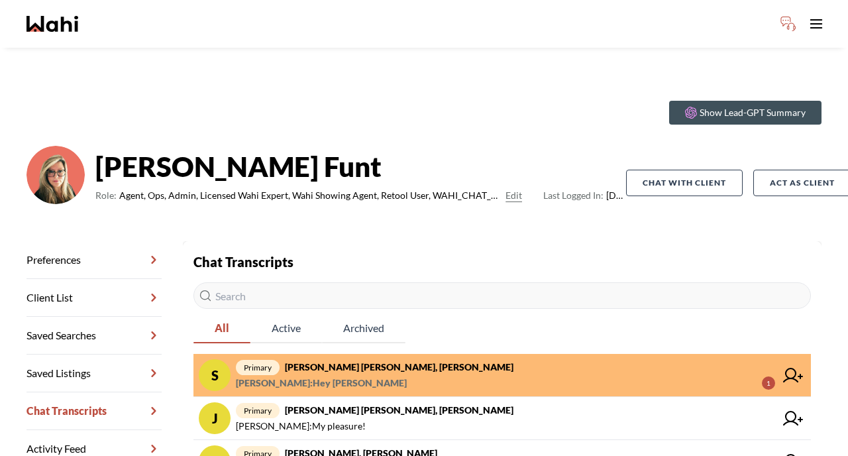
click at [373, 381] on span "[PERSON_NAME] : Hey [PERSON_NAME]" at bounding box center [321, 383] width 171 height 16
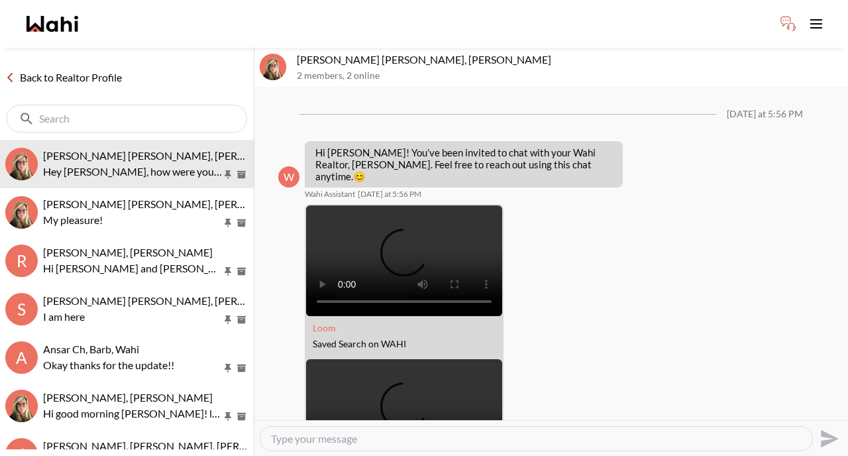
scroll to position [1308, 0]
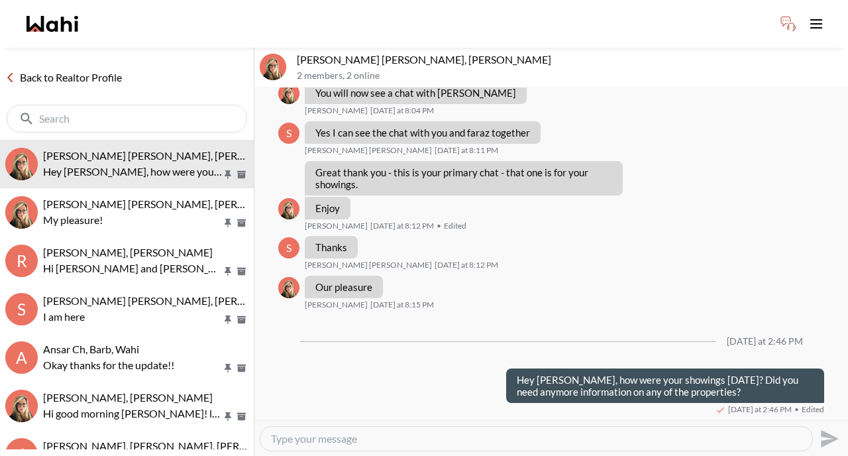
click at [58, 77] on link "Back to Realtor Profile" at bounding box center [63, 77] width 127 height 17
